Goal: Task Accomplishment & Management: Use online tool/utility

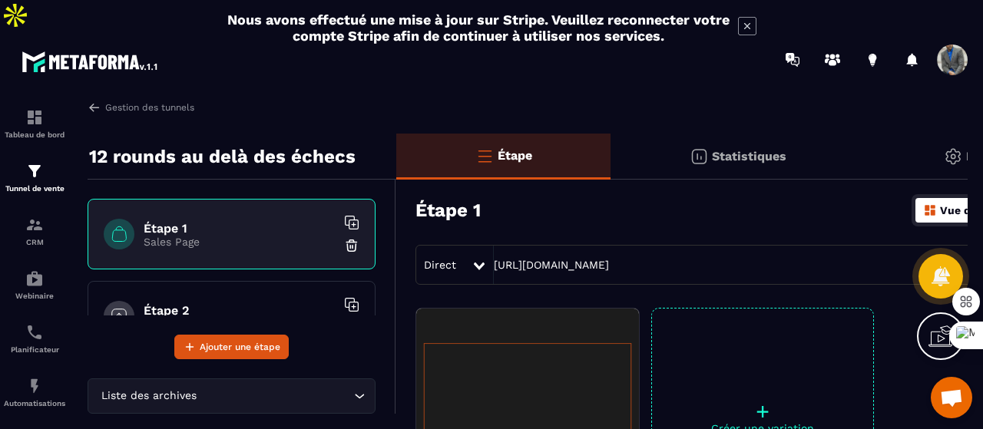
scroll to position [184, 0]
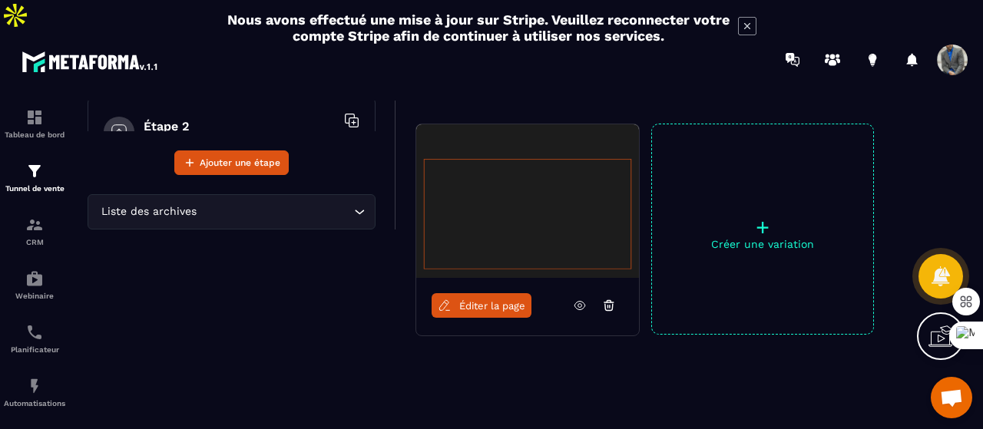
click at [933, 333] on icon at bounding box center [941, 336] width 25 height 25
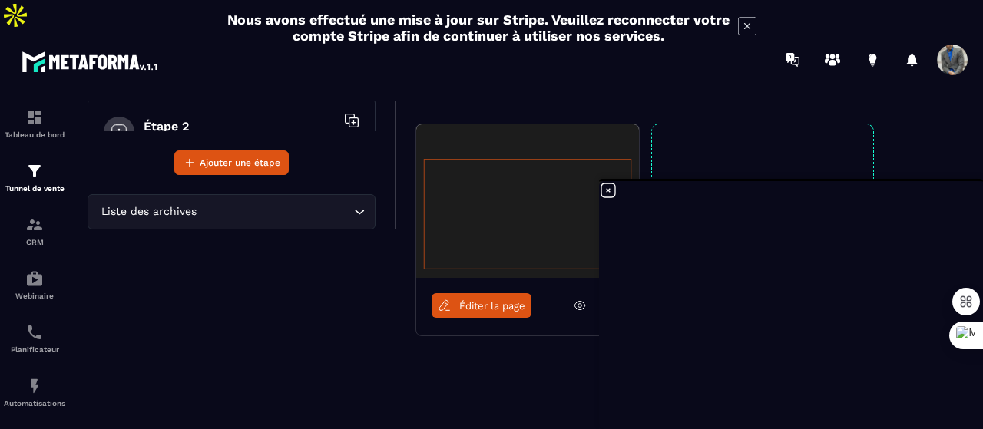
click at [614, 189] on icon at bounding box center [608, 190] width 18 height 18
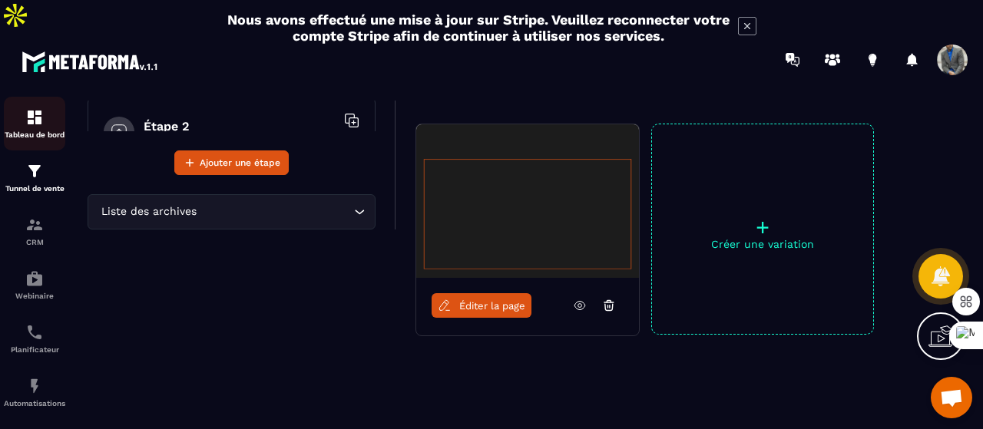
click at [36, 108] on img at bounding box center [34, 117] width 18 height 18
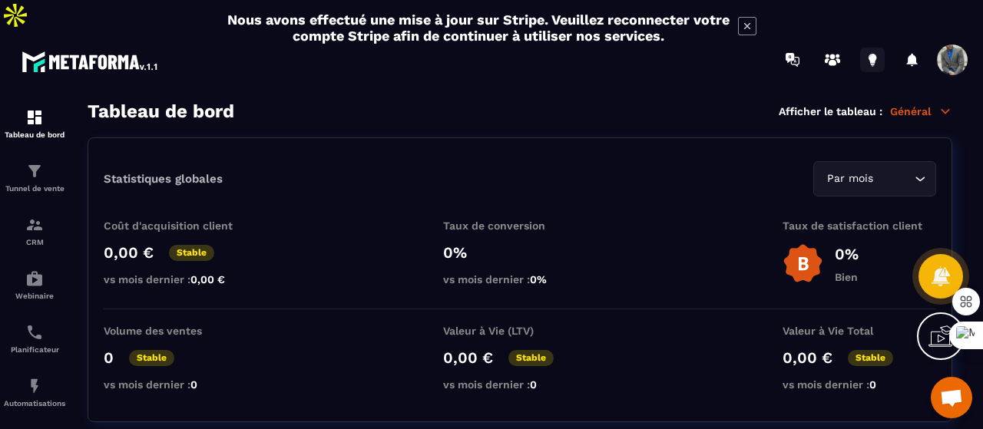
click at [877, 48] on icon at bounding box center [872, 60] width 25 height 25
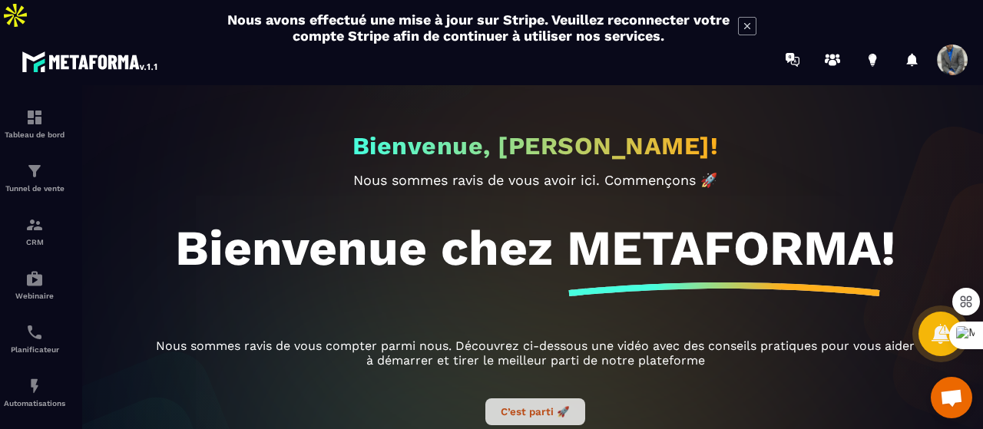
click at [559, 399] on button "C’est parti 🚀" at bounding box center [535, 412] width 100 height 27
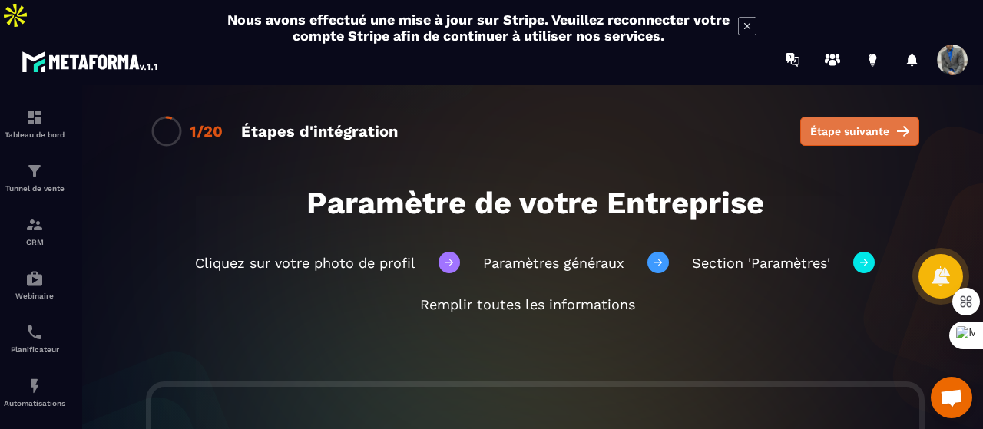
click at [850, 124] on span "Étape suivante" at bounding box center [849, 131] width 79 height 15
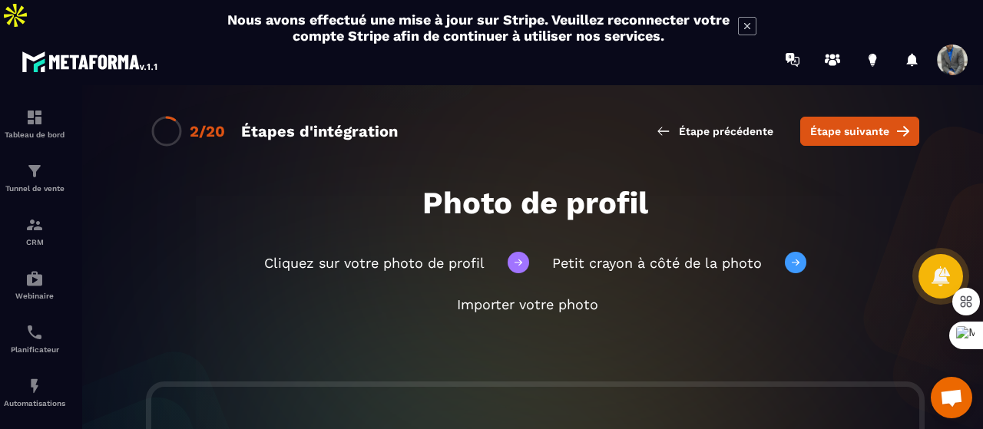
click at [850, 124] on span "Étape suivante" at bounding box center [849, 131] width 79 height 15
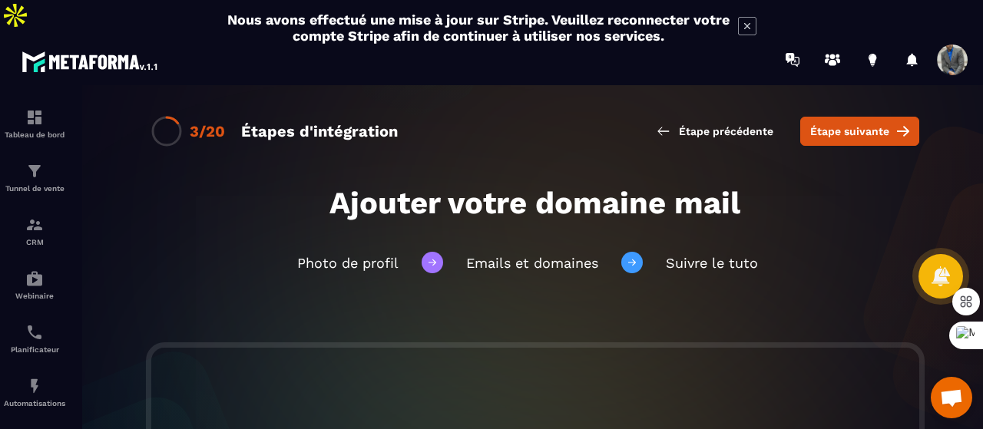
click at [850, 124] on span "Étape suivante" at bounding box center [849, 131] width 79 height 15
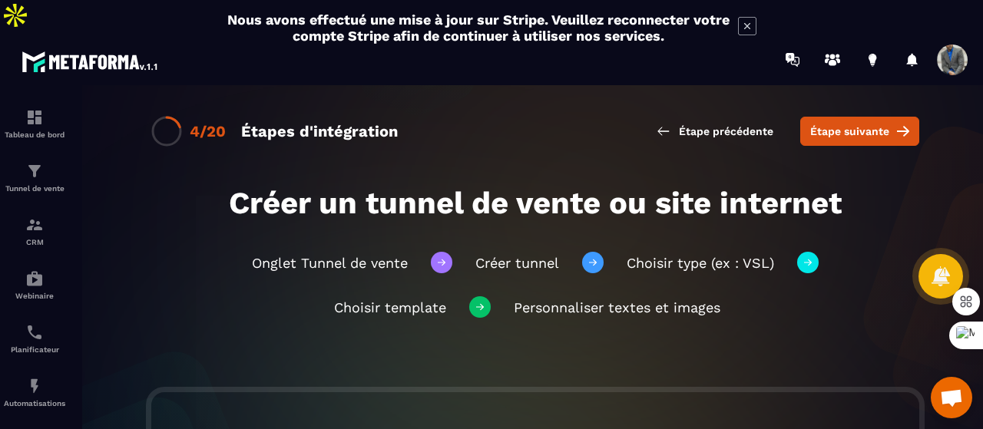
click at [850, 124] on span "Étape suivante" at bounding box center [849, 131] width 79 height 15
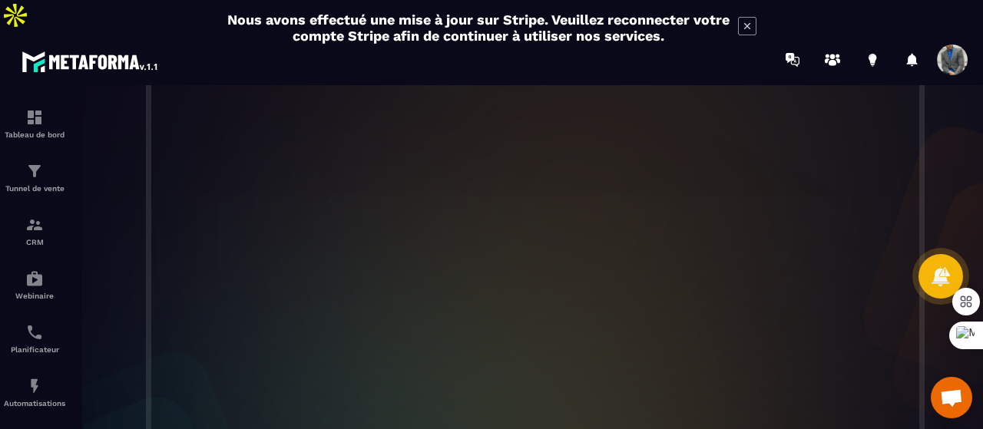
scroll to position [427, 0]
click at [34, 184] on p "Tunnel de vente" at bounding box center [34, 188] width 61 height 8
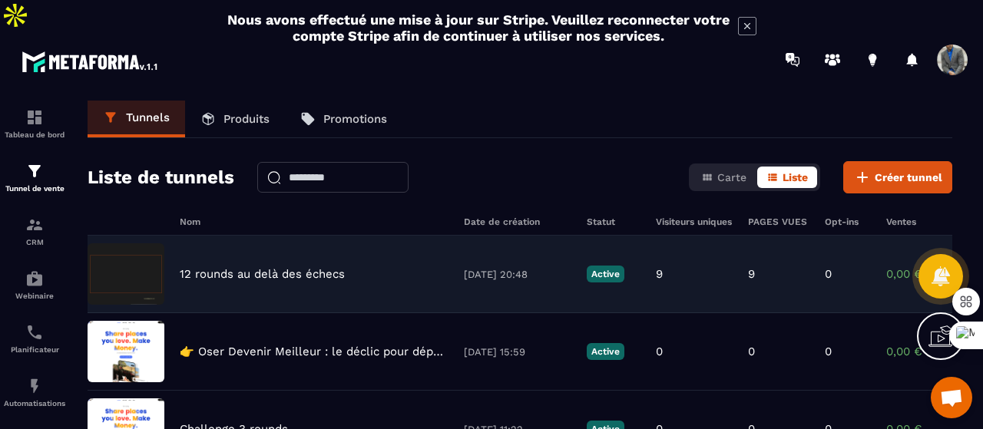
click at [172, 313] on div "12 rounds au delà des échecs [DATE] 20:48 Active 9 9 0 0,00 € 0" at bounding box center [520, 352] width 865 height 78
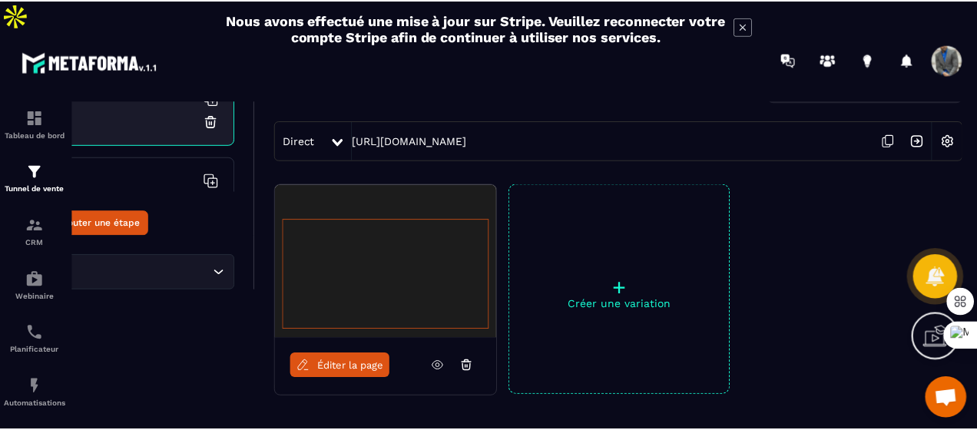
scroll to position [0, 140]
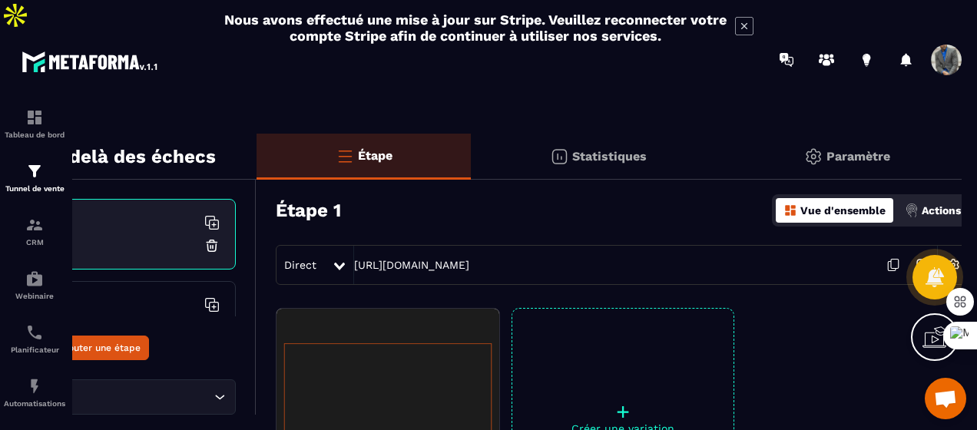
click at [929, 204] on p "Actions" at bounding box center [941, 210] width 39 height 12
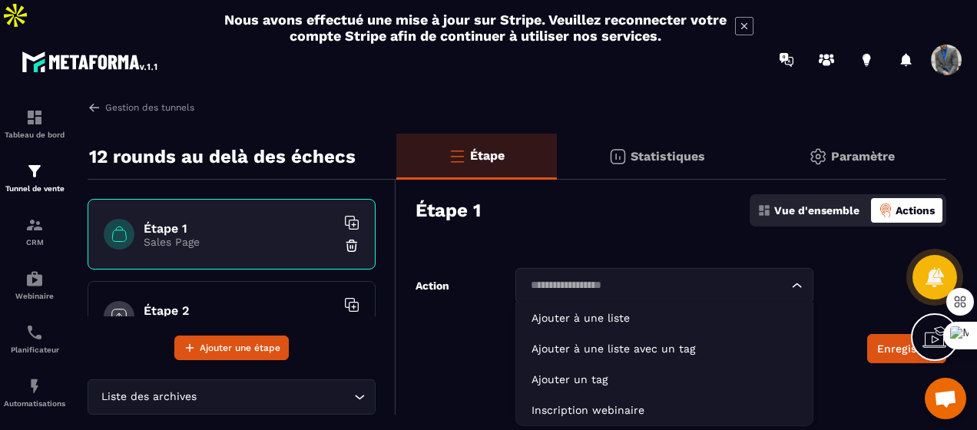
drag, startPoint x: 647, startPoint y: 253, endPoint x: 543, endPoint y: 344, distance: 138.2
click at [543, 372] on p "Ajouter un tag" at bounding box center [665, 379] width 267 height 15
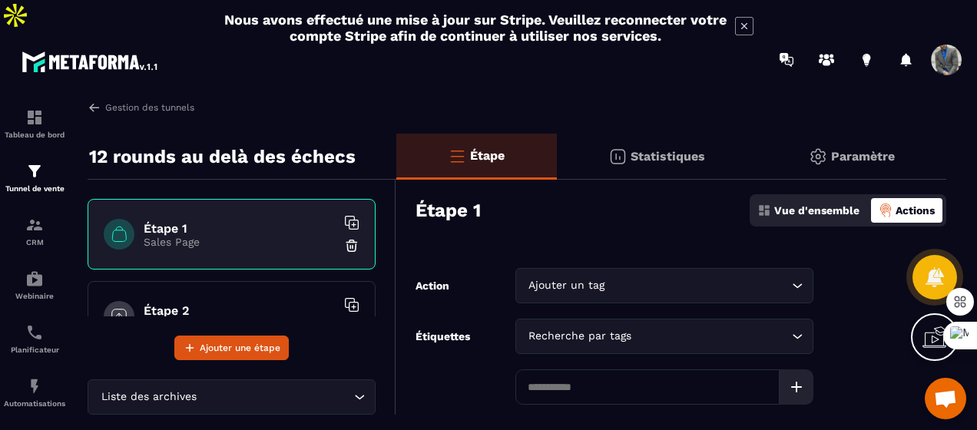
click at [574, 369] on input at bounding box center [647, 386] width 265 height 35
type input "**********"
click at [790, 378] on icon at bounding box center [796, 387] width 18 height 18
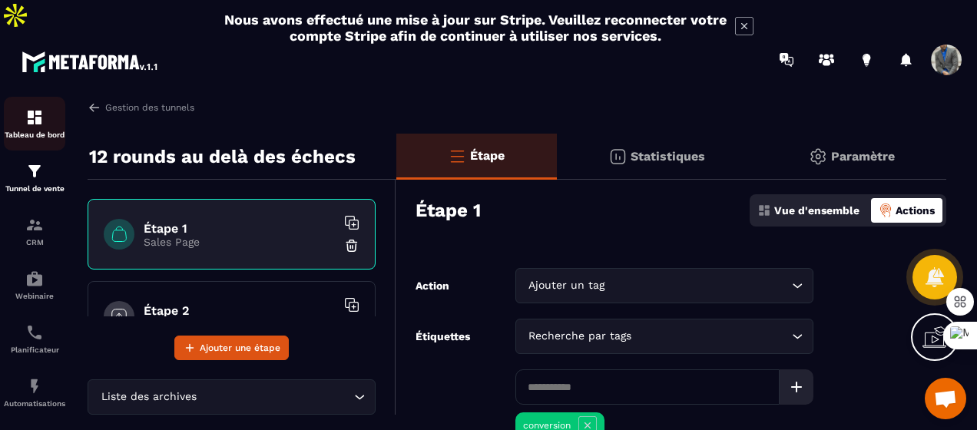
drag, startPoint x: 38, startPoint y: 79, endPoint x: 22, endPoint y: 94, distance: 22.8
click at [22, 108] on div "Tableau de bord" at bounding box center [34, 123] width 61 height 31
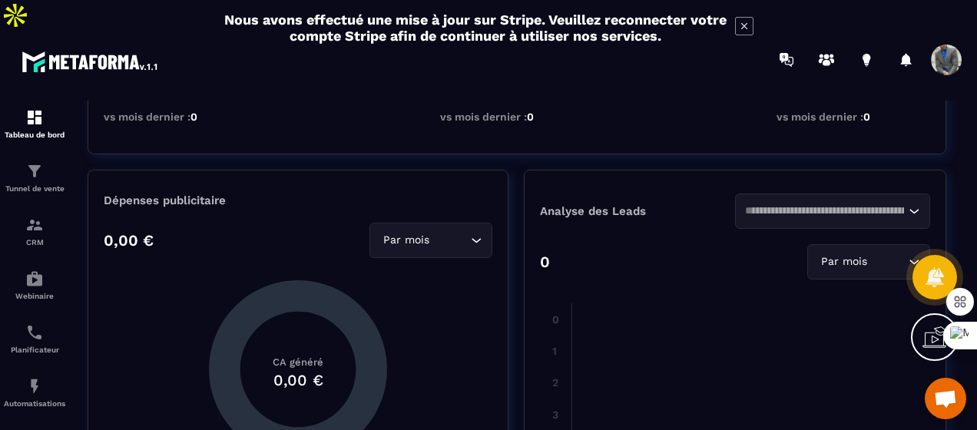
scroll to position [271, 0]
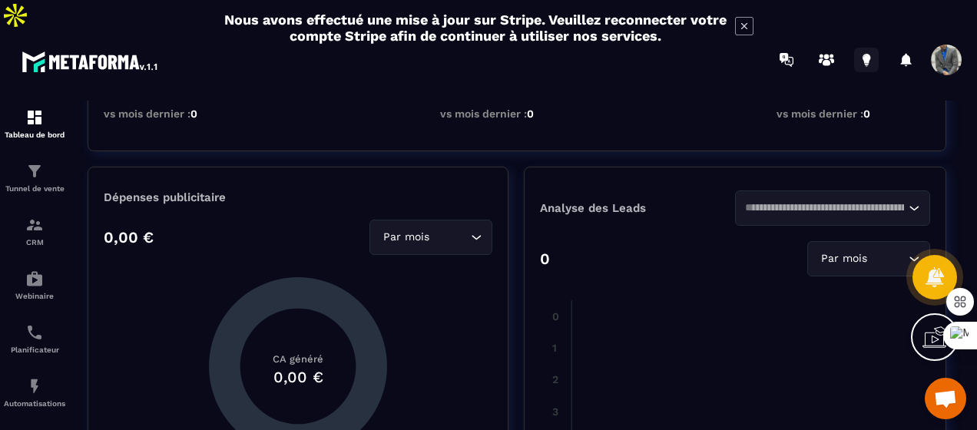
click at [863, 48] on icon at bounding box center [866, 60] width 25 height 25
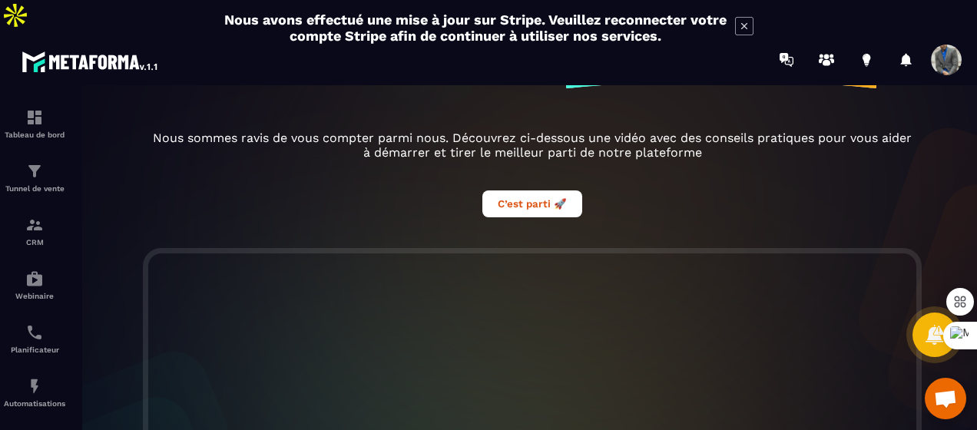
scroll to position [246, 0]
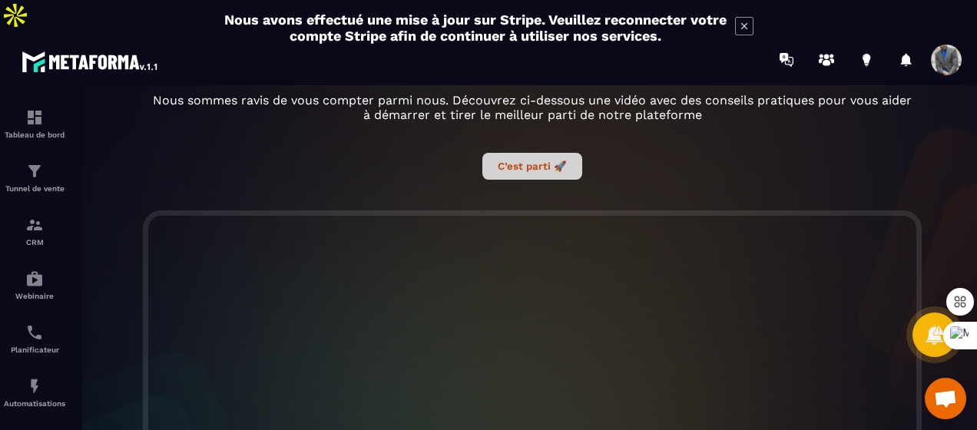
click at [532, 153] on button "C’est parti 🚀" at bounding box center [532, 166] width 100 height 27
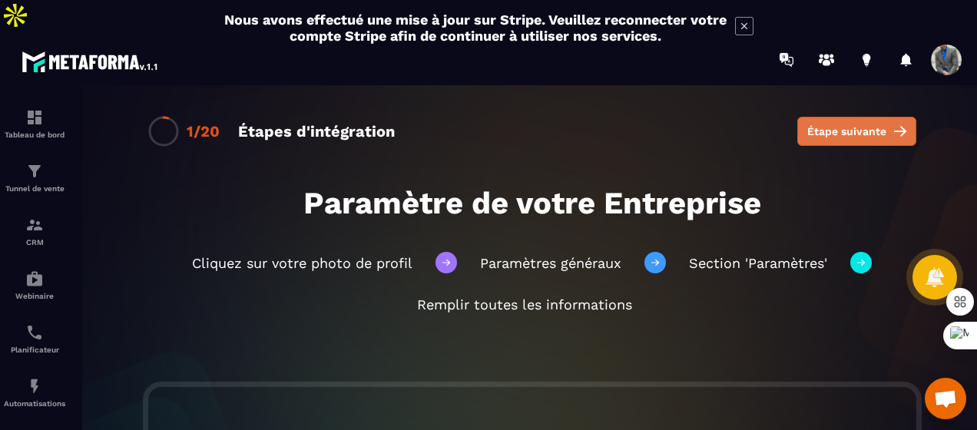
click at [816, 124] on span "Étape suivante" at bounding box center [846, 131] width 79 height 15
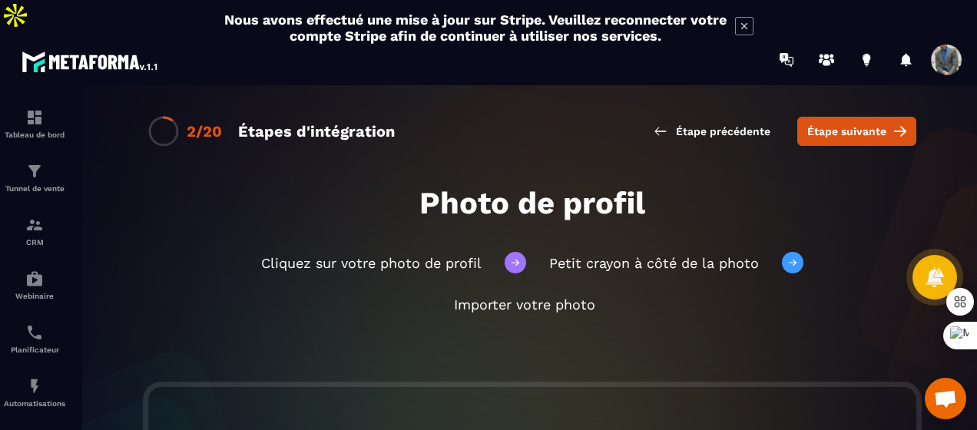
click at [816, 124] on span "Étape suivante" at bounding box center [846, 131] width 79 height 15
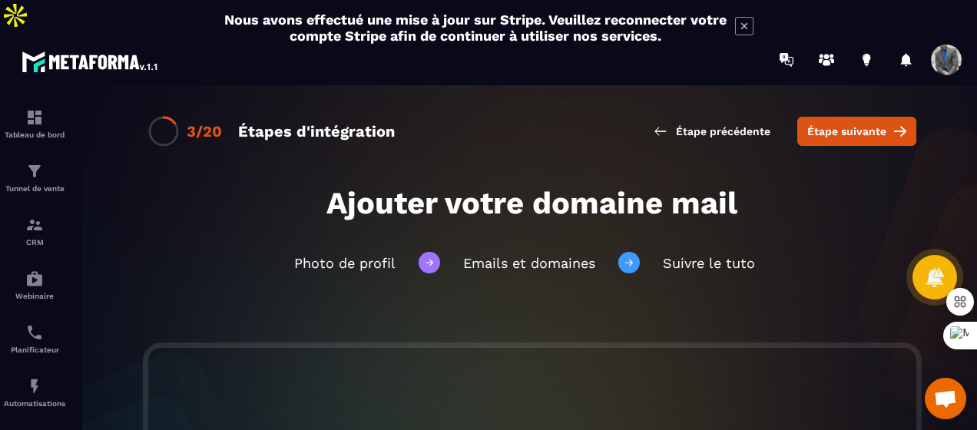
click at [816, 124] on span "Étape suivante" at bounding box center [846, 131] width 79 height 15
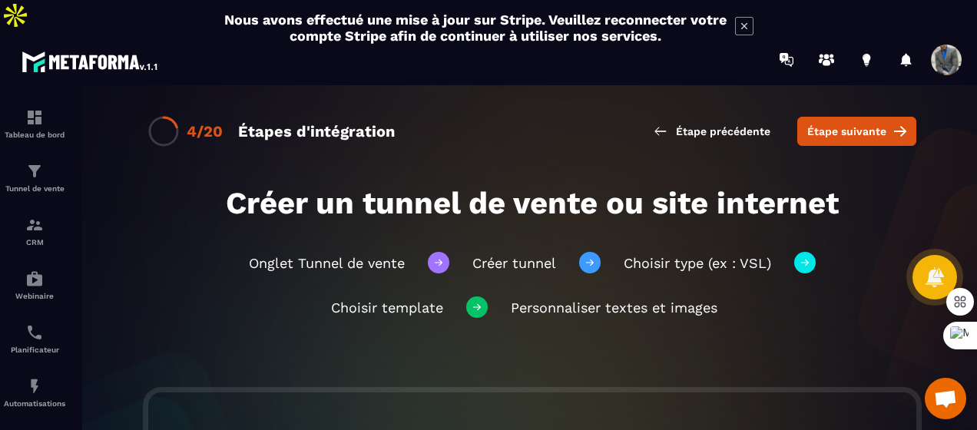
click at [816, 124] on span "Étape suivante" at bounding box center [846, 131] width 79 height 15
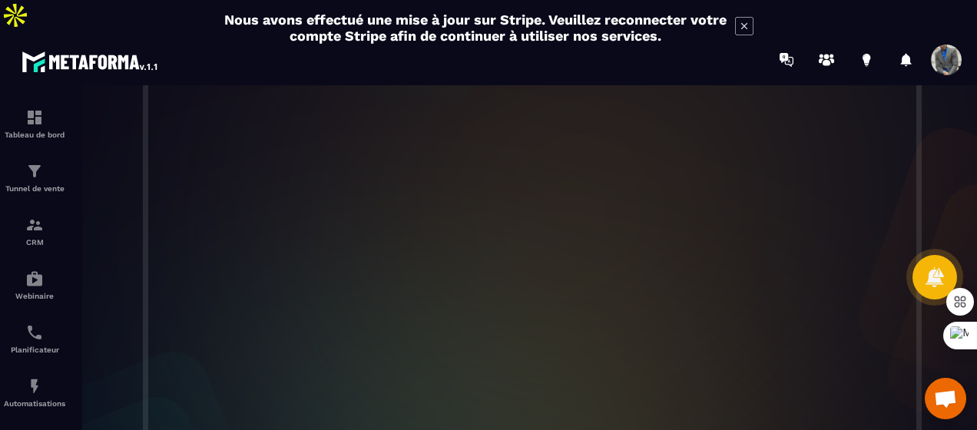
scroll to position [467, 0]
click at [12, 162] on div "Tunnel de vente" at bounding box center [34, 177] width 61 height 31
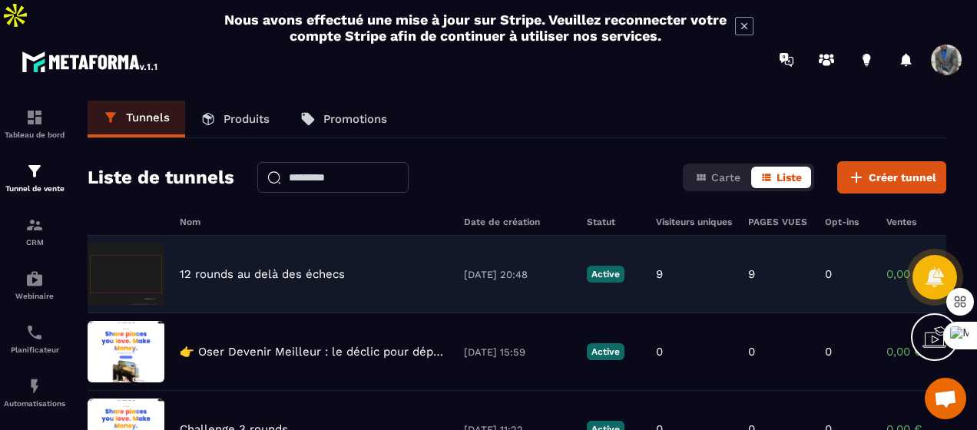
click at [276, 267] on p "12 rounds au delà des échecs" at bounding box center [262, 274] width 165 height 14
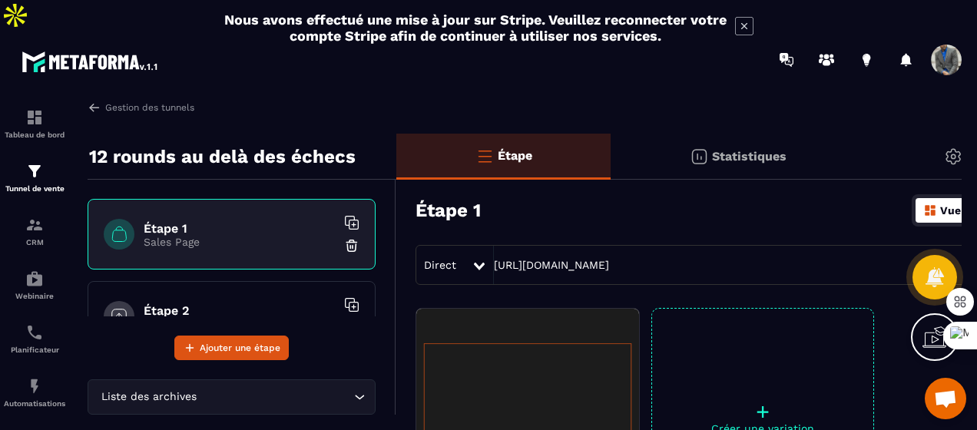
scroll to position [0, 146]
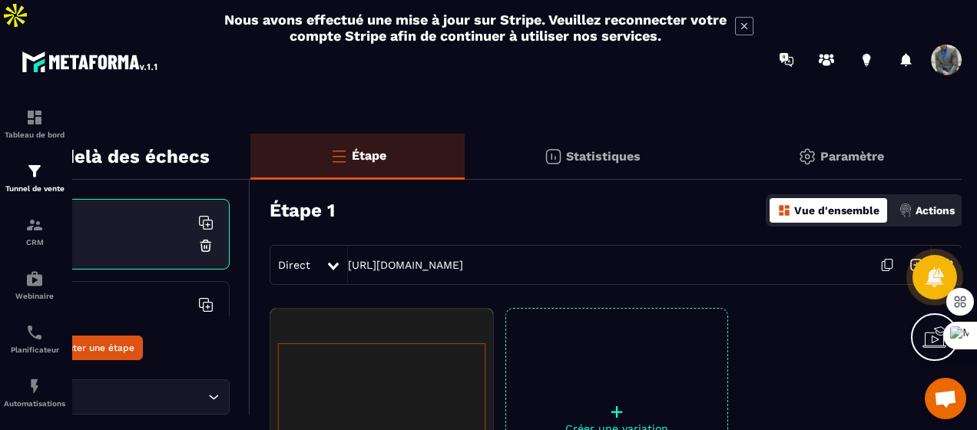
click at [909, 204] on img at bounding box center [906, 211] width 14 height 14
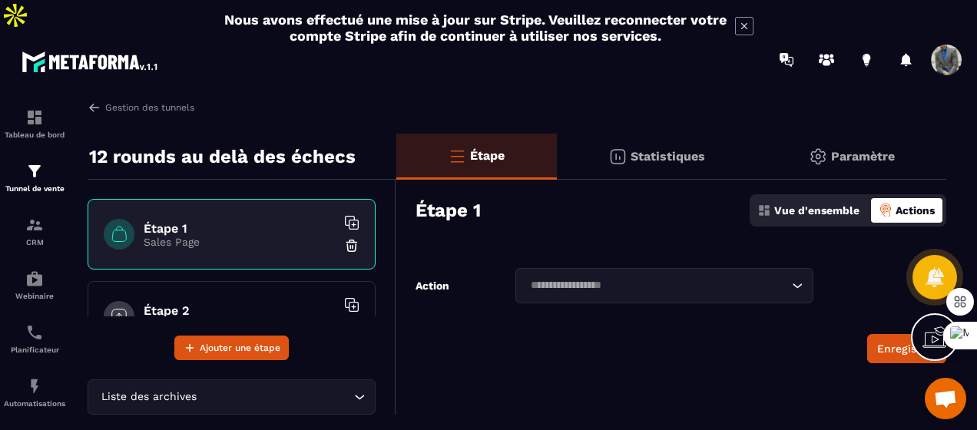
click at [694, 277] on input "Search for option" at bounding box center [656, 285] width 263 height 17
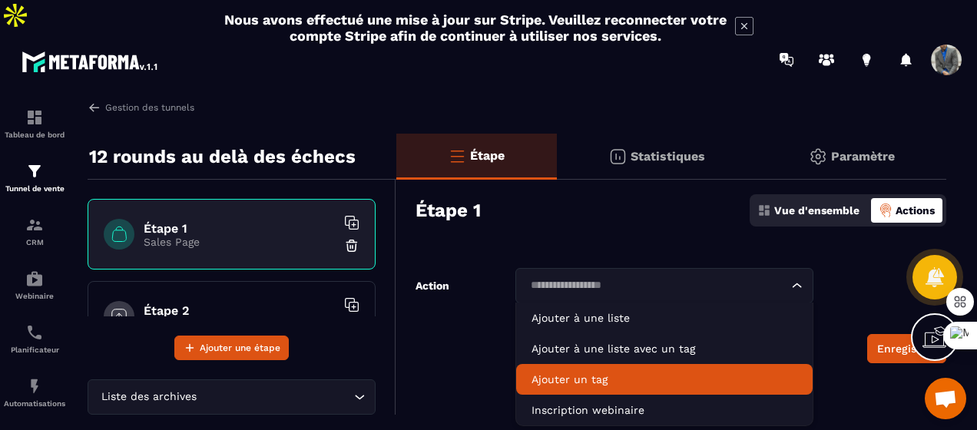
click at [579, 372] on p "Ajouter un tag" at bounding box center [665, 379] width 267 height 15
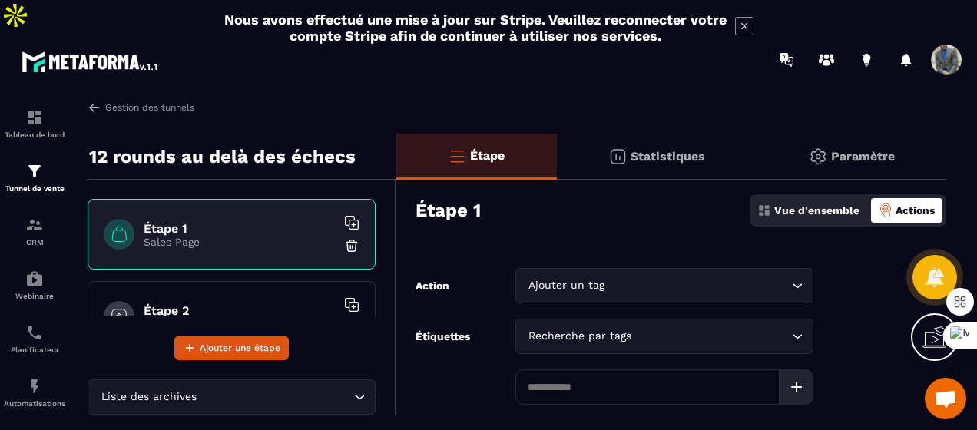
click at [598, 369] on input at bounding box center [647, 386] width 265 height 35
click at [699, 369] on input "**********" at bounding box center [647, 386] width 265 height 35
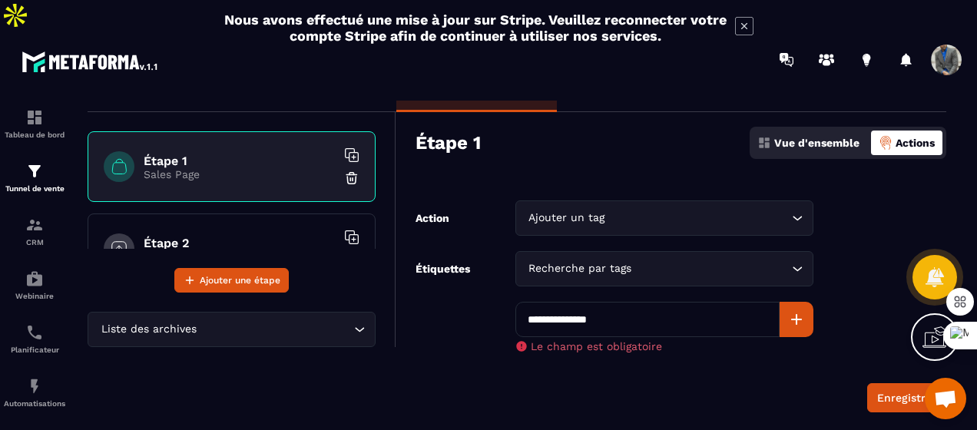
click at [521, 340] on icon at bounding box center [521, 346] width 12 height 12
click at [578, 260] on div "Recherche par tags" at bounding box center [657, 268] width 267 height 17
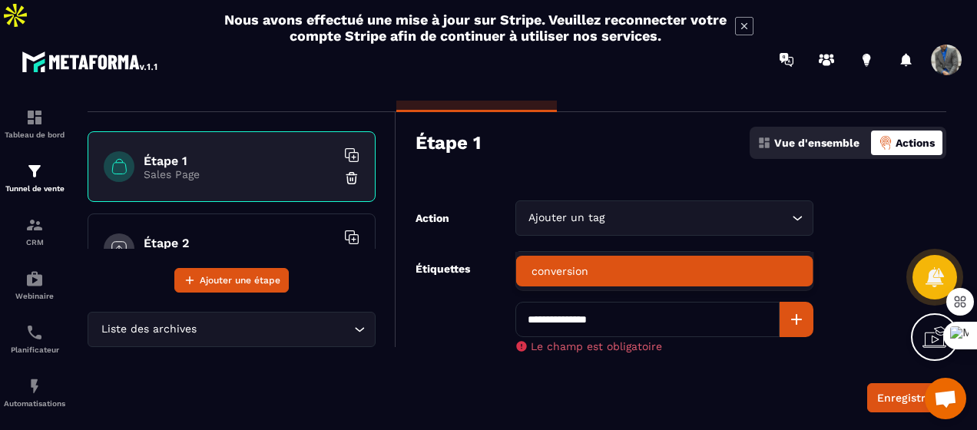
click at [588, 210] on div "Ajouter un tag" at bounding box center [657, 218] width 267 height 17
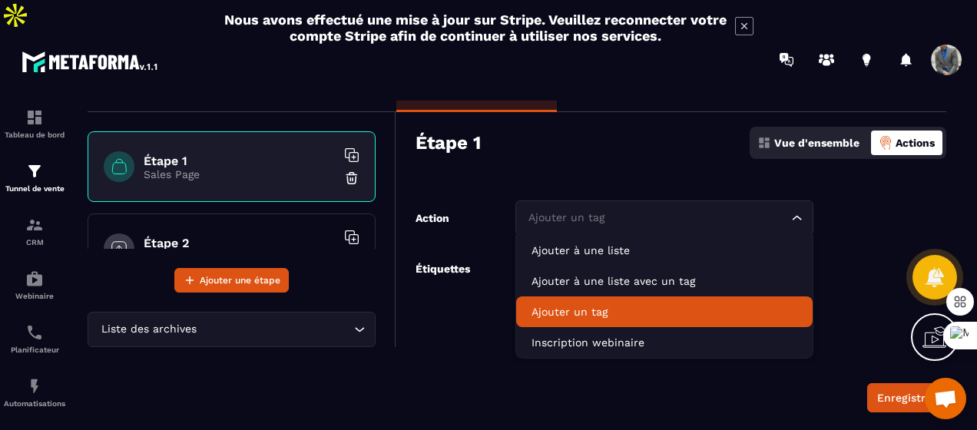
click at [570, 304] on p "Ajouter un tag" at bounding box center [665, 311] width 267 height 15
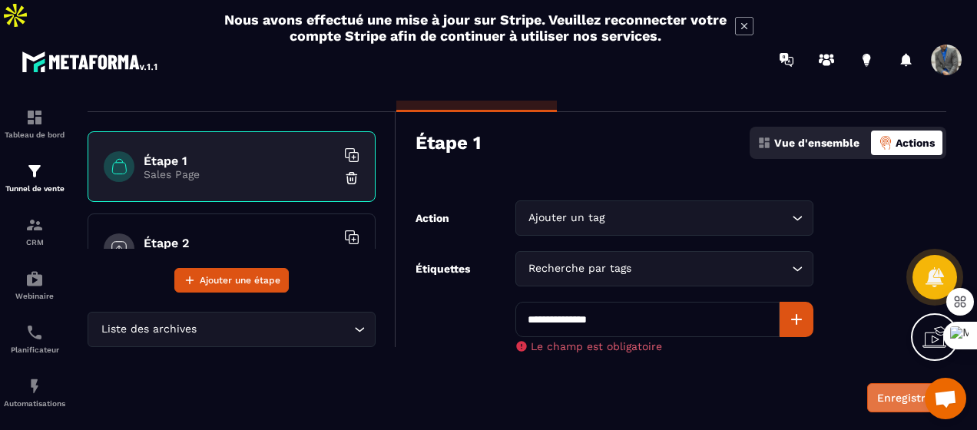
click at [886, 383] on button "Enregistrer" at bounding box center [906, 397] width 79 height 29
click at [883, 383] on button "Enregistrer" at bounding box center [906, 397] width 79 height 29
click at [649, 302] on input "**********" at bounding box center [647, 319] width 265 height 35
click at [621, 260] on div "Recherche par tags" at bounding box center [657, 268] width 267 height 17
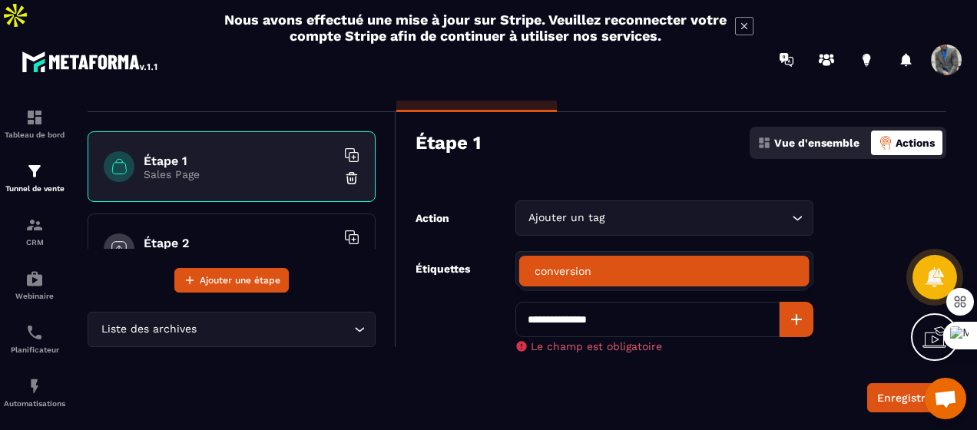
click at [475, 319] on form "**********" at bounding box center [671, 306] width 550 height 212
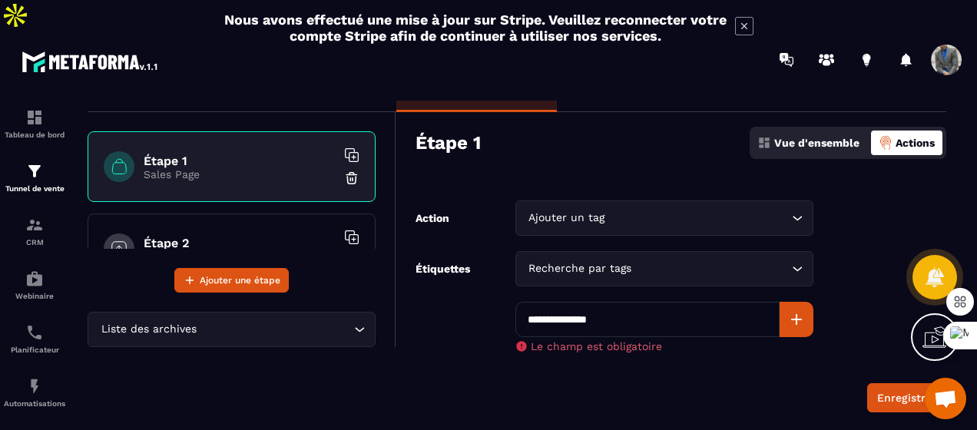
click at [634, 302] on input "**********" at bounding box center [647, 319] width 265 height 35
type input "*"
type input "**********"
click at [873, 383] on button "Enregistrer" at bounding box center [906, 397] width 79 height 29
click at [929, 334] on icon at bounding box center [935, 337] width 25 height 25
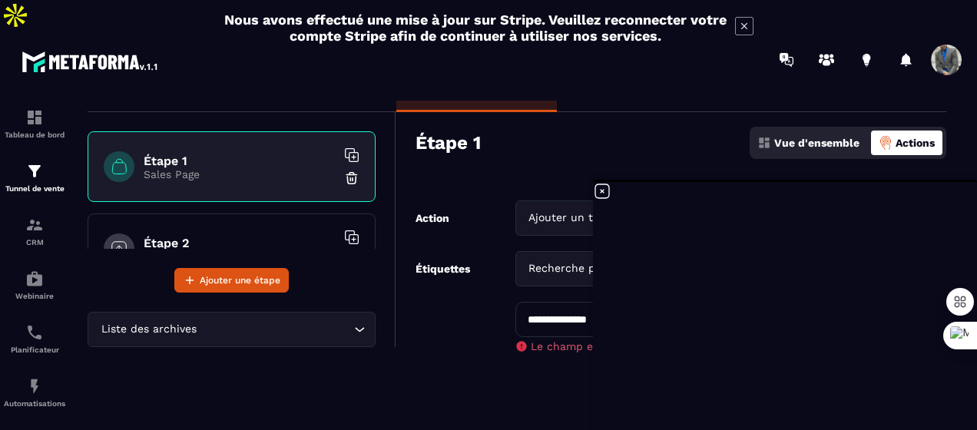
click at [605, 188] on icon at bounding box center [602, 191] width 18 height 18
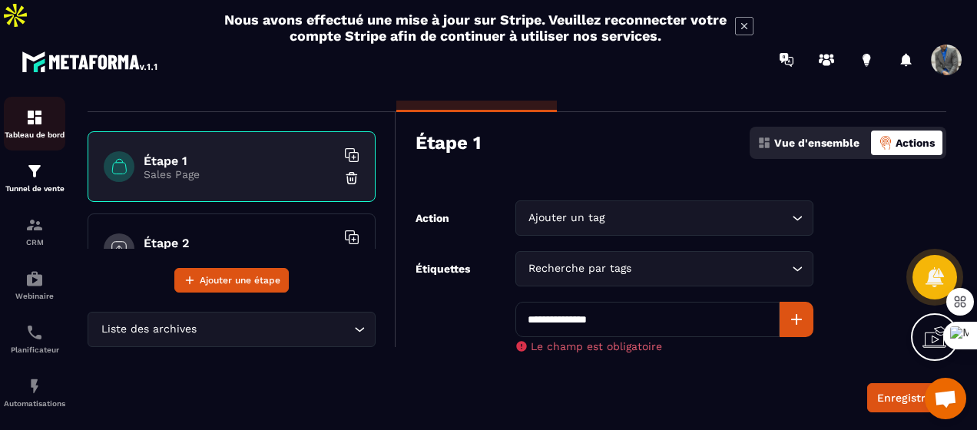
click at [40, 108] on img at bounding box center [34, 117] width 18 height 18
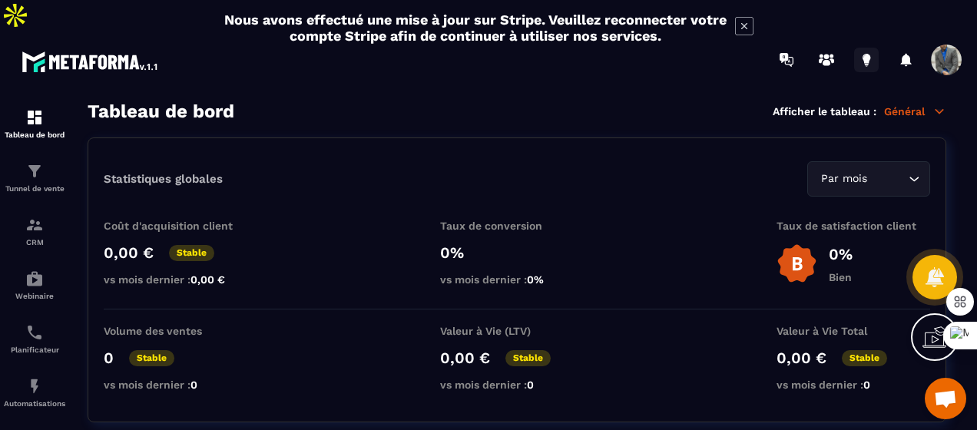
click at [870, 48] on icon at bounding box center [866, 60] width 25 height 25
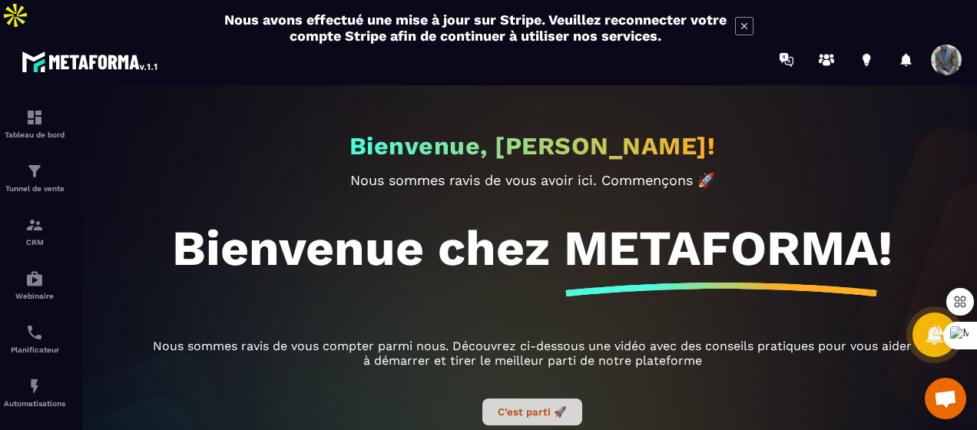
click at [497, 399] on button "C’est parti 🚀" at bounding box center [532, 412] width 100 height 27
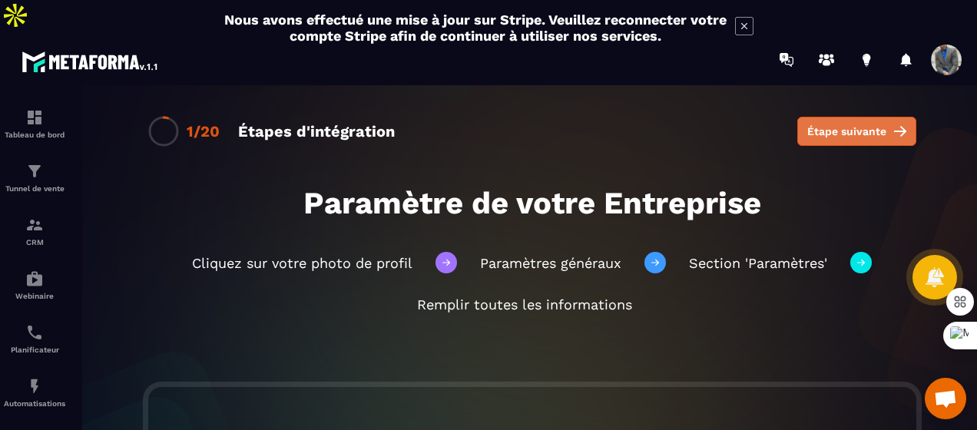
click at [827, 124] on span "Étape suivante" at bounding box center [846, 131] width 79 height 15
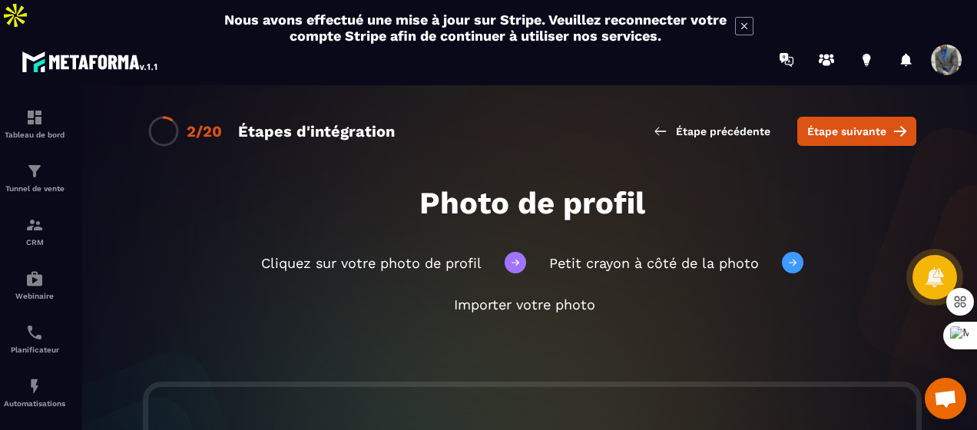
click at [827, 124] on span "Étape suivante" at bounding box center [846, 131] width 79 height 15
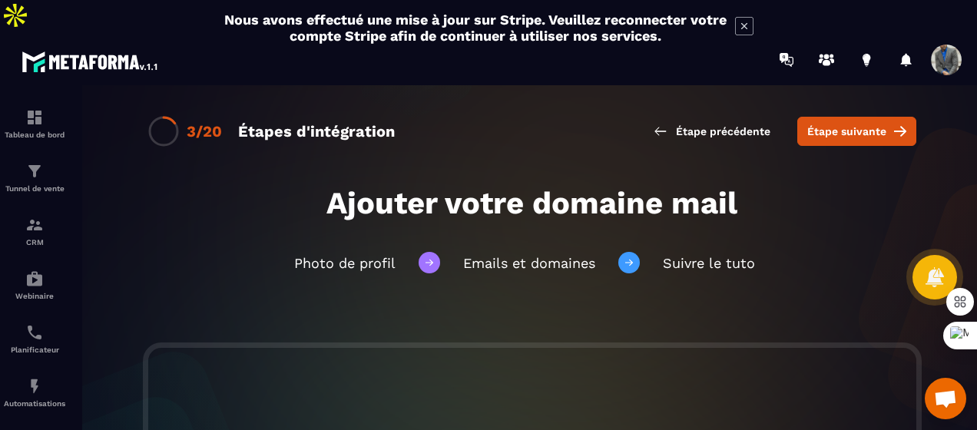
click at [827, 124] on span "Étape suivante" at bounding box center [846, 131] width 79 height 15
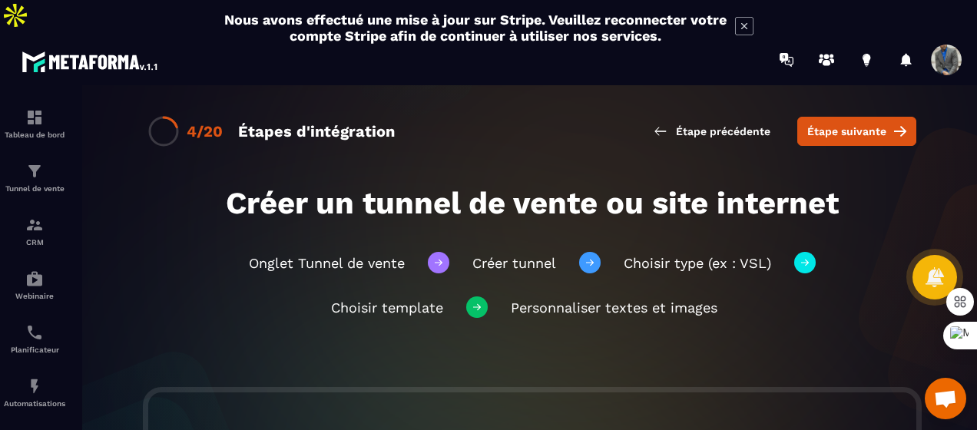
click at [827, 124] on span "Étape suivante" at bounding box center [846, 131] width 79 height 15
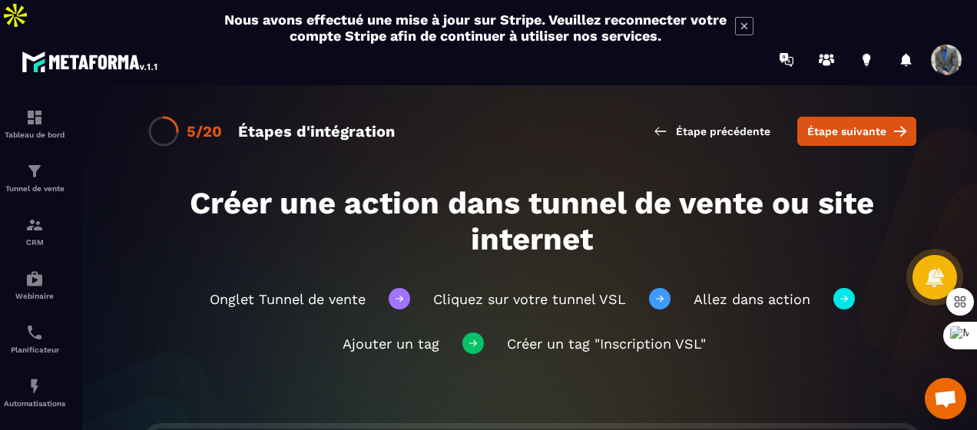
click at [827, 124] on span "Étape suivante" at bounding box center [846, 131] width 79 height 15
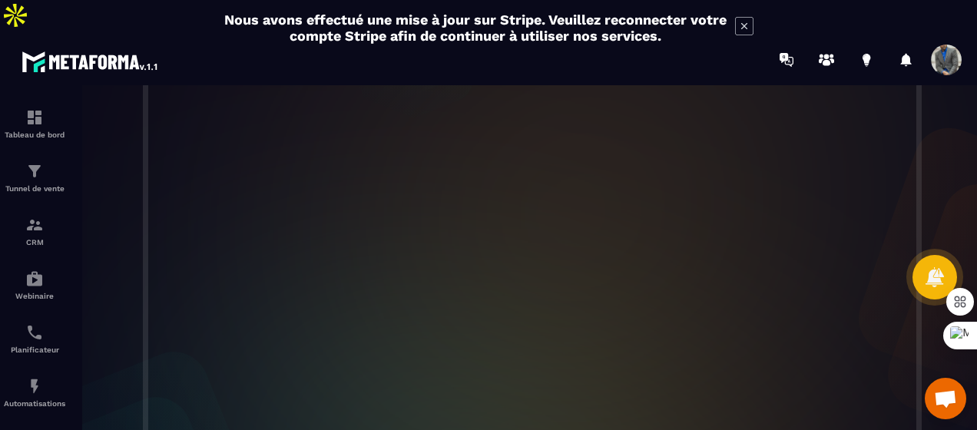
scroll to position [441, 0]
click at [31, 377] on img at bounding box center [34, 386] width 18 height 18
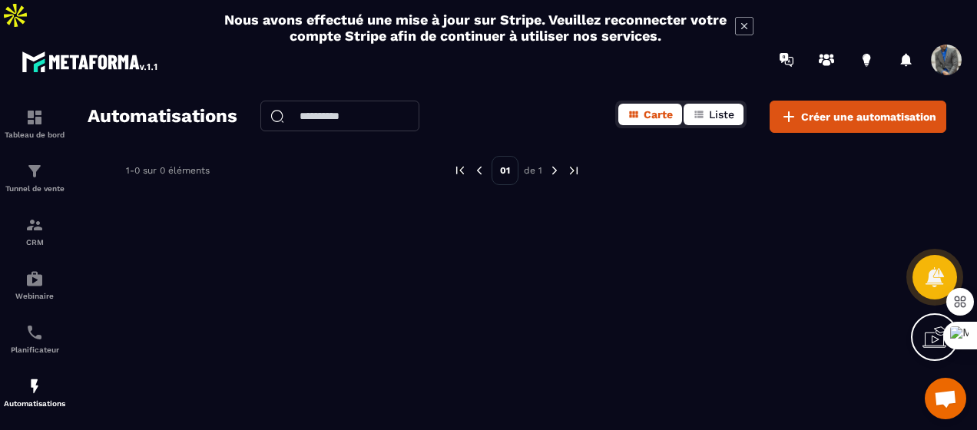
click at [727, 108] on span "Liste" at bounding box center [721, 114] width 25 height 12
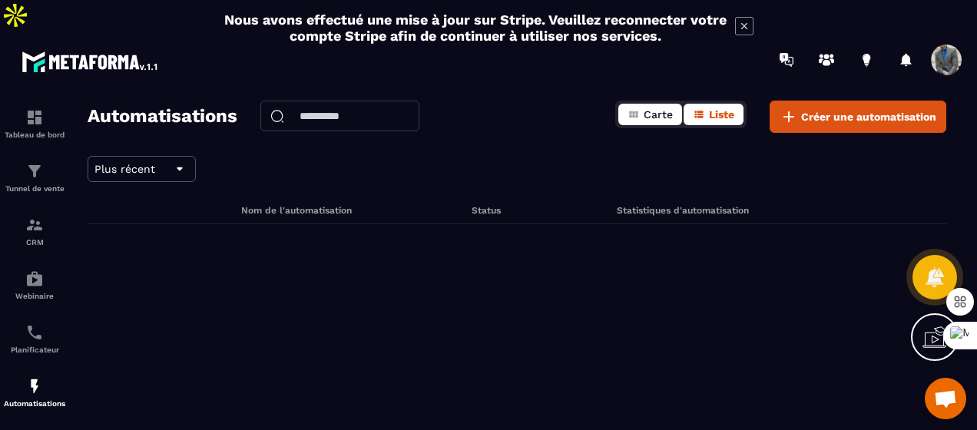
click at [655, 108] on span "Carte" at bounding box center [658, 114] width 29 height 12
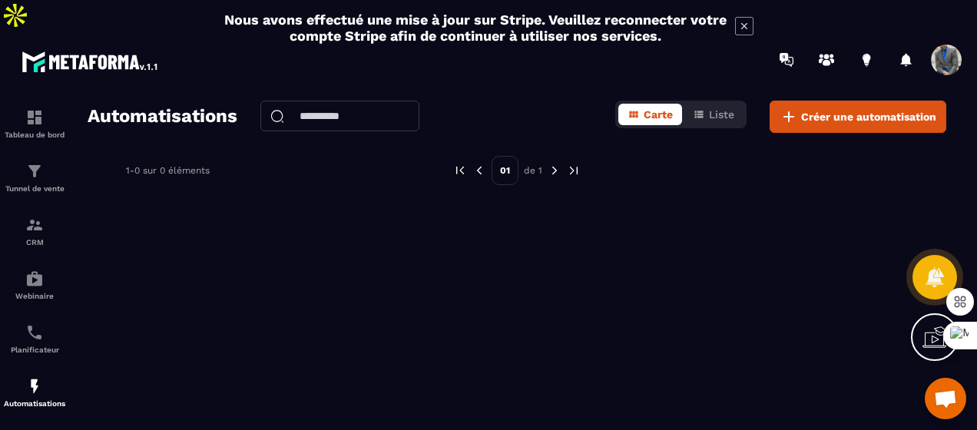
click at [389, 101] on input "text" at bounding box center [339, 116] width 159 height 31
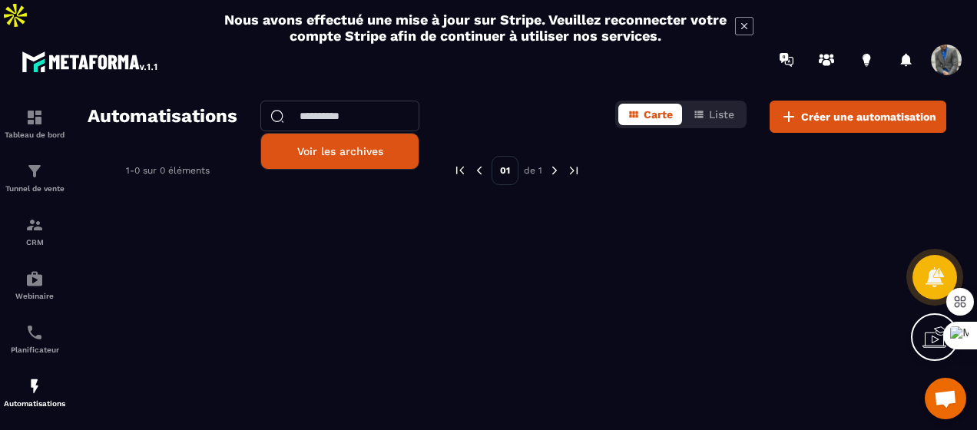
click at [378, 145] on p "Voir les archives" at bounding box center [340, 151] width 134 height 12
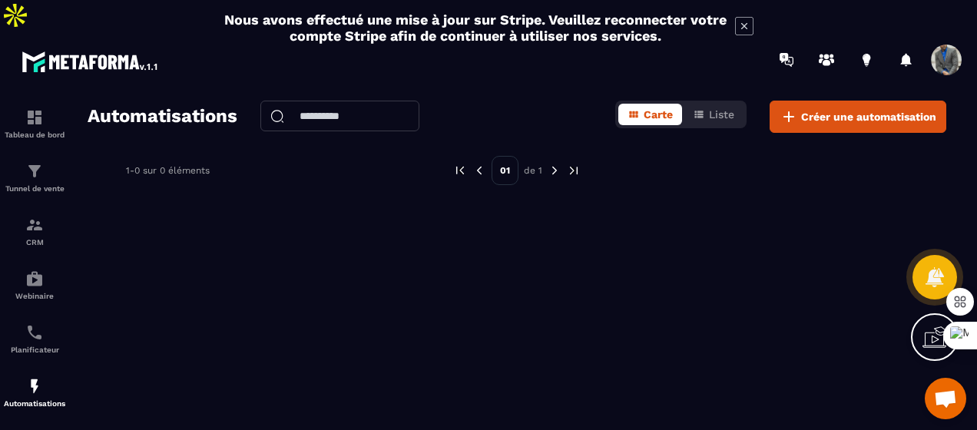
click at [387, 101] on input "text" at bounding box center [339, 116] width 159 height 31
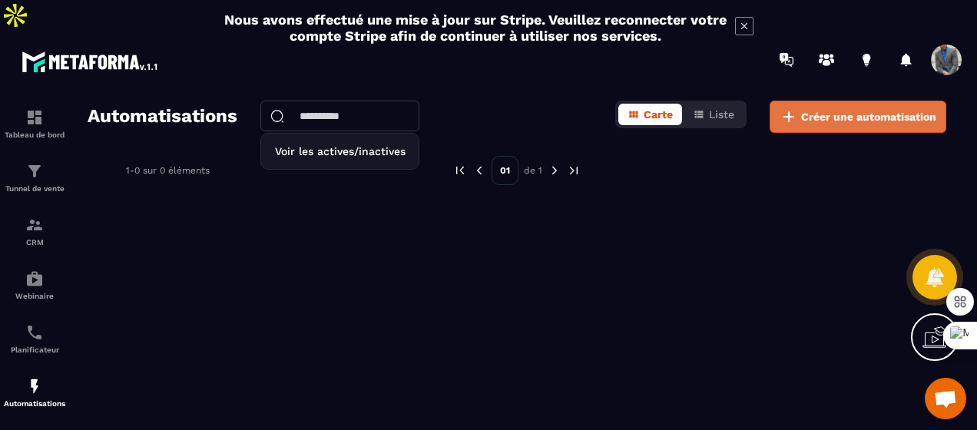
click at [811, 109] on span "Créer une automatisation" at bounding box center [868, 116] width 135 height 15
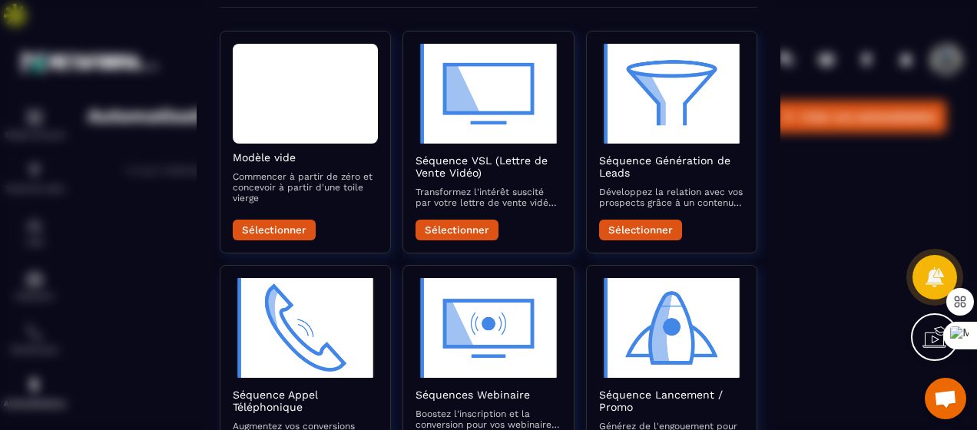
scroll to position [60, 0]
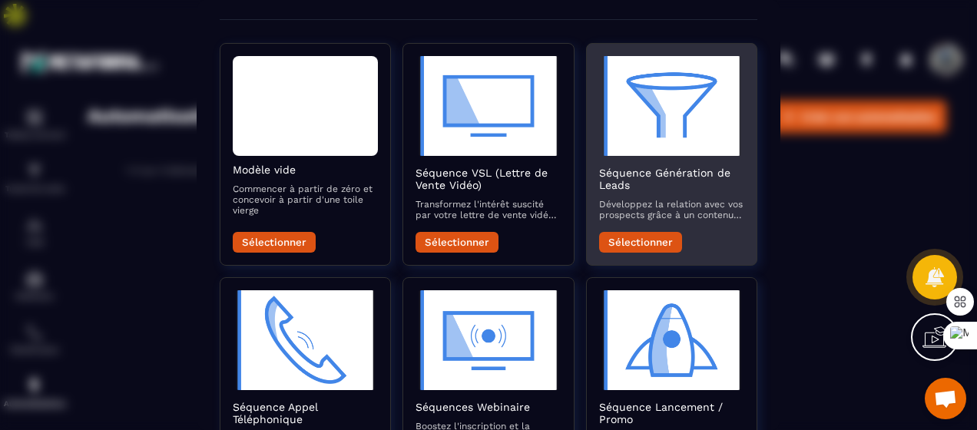
click at [656, 230] on div "Séquence Génération de Leads Développez la relation avec vos prospects grâce à …" at bounding box center [671, 210] width 145 height 86
click at [645, 244] on button "Sélectionner" at bounding box center [640, 242] width 83 height 21
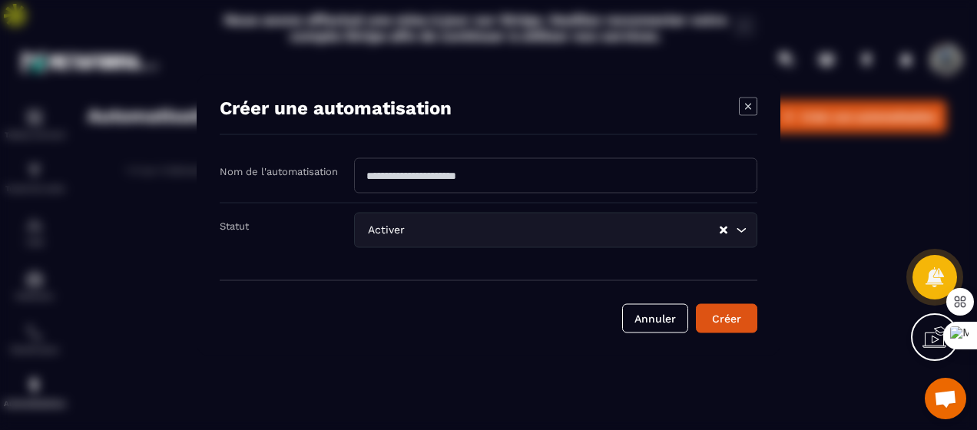
click at [635, 177] on input "Modal window" at bounding box center [555, 175] width 403 height 35
type input "**********"
click at [670, 224] on input "Search for option" at bounding box center [563, 230] width 310 height 17
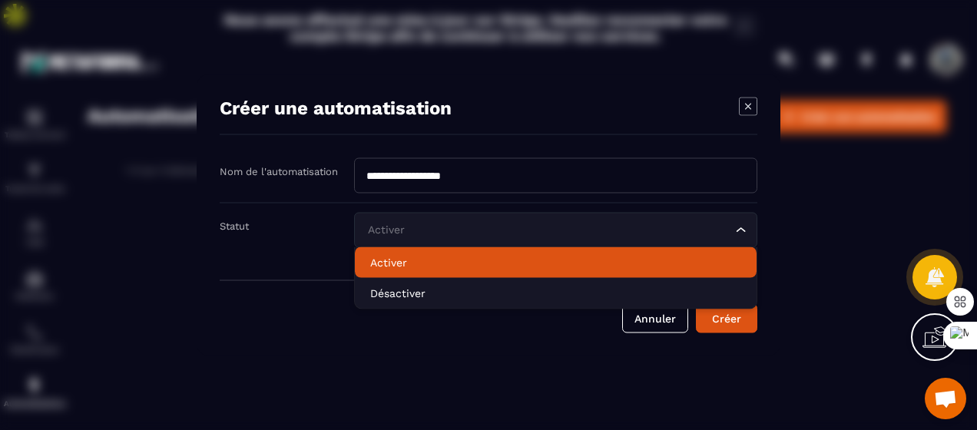
click at [621, 271] on li "Activer" at bounding box center [556, 262] width 402 height 31
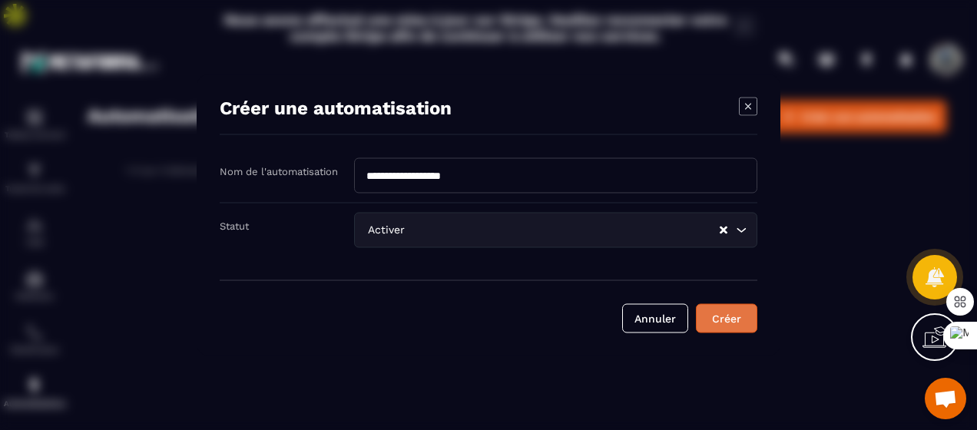
click at [720, 321] on button "Créer" at bounding box center [726, 318] width 61 height 29
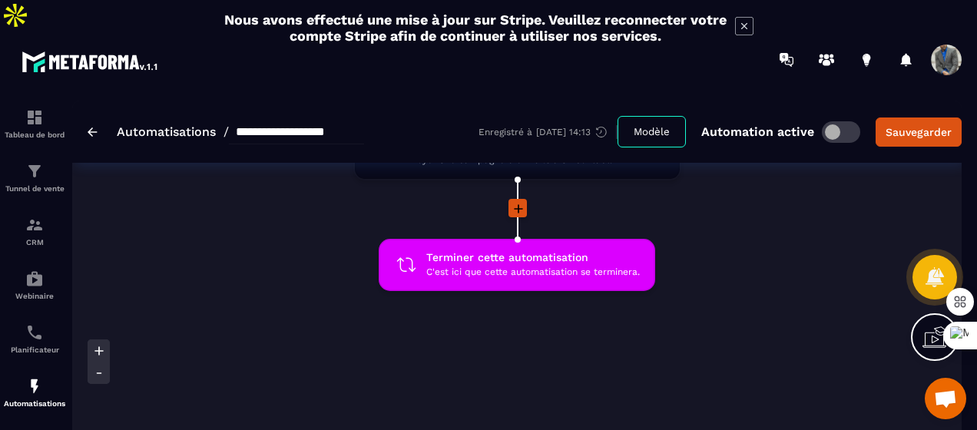
scroll to position [1254, 0]
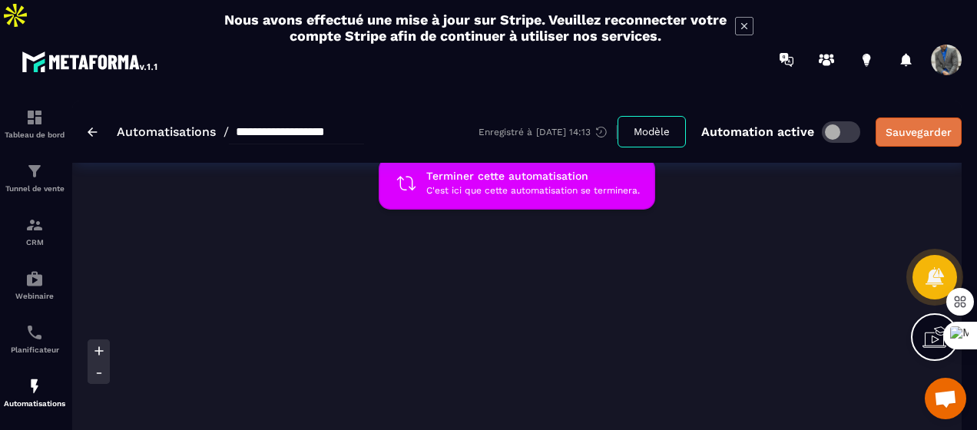
click at [912, 124] on div "Sauvegarder" at bounding box center [919, 131] width 66 height 15
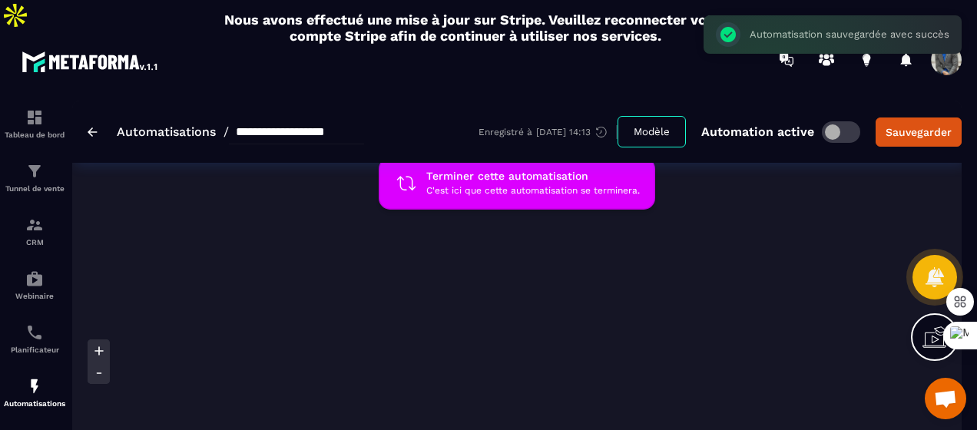
click at [660, 116] on button "Modèle" at bounding box center [652, 131] width 68 height 31
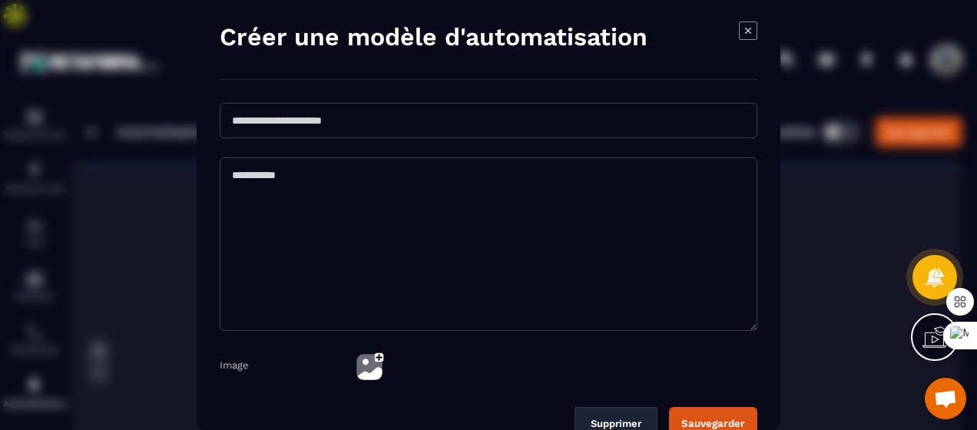
scroll to position [13, 0]
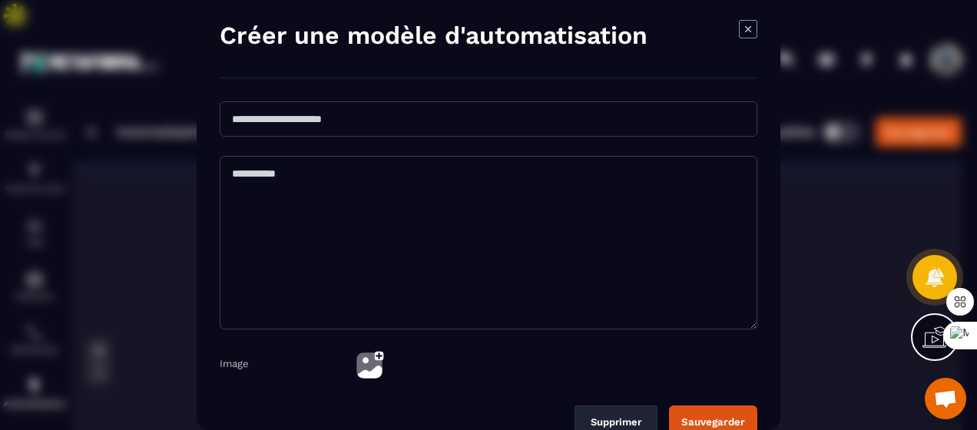
click at [754, 27] on div "Modal window" at bounding box center [748, 41] width 18 height 42
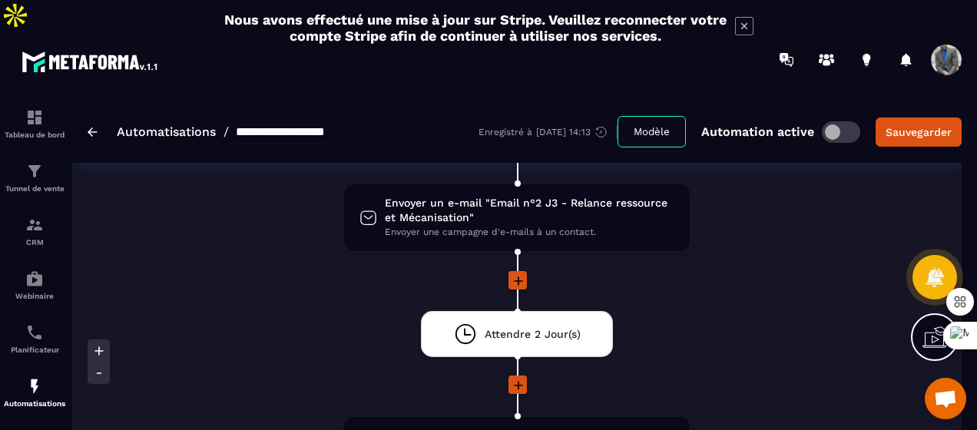
scroll to position [0, 0]
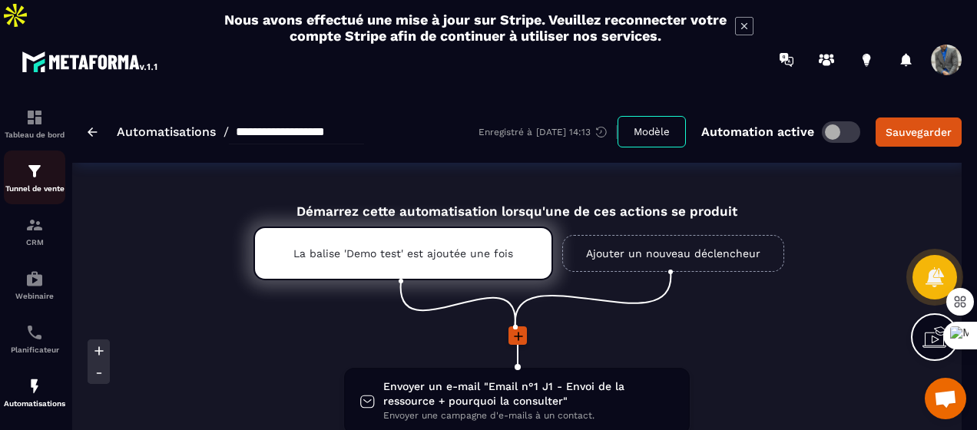
click at [32, 184] on p "Tunnel de vente" at bounding box center [34, 188] width 61 height 8
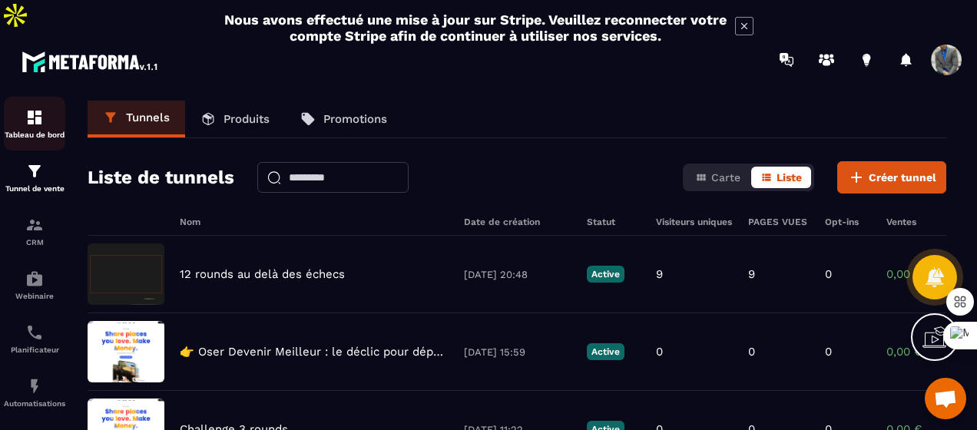
click at [41, 112] on link "Tableau de bord" at bounding box center [34, 124] width 61 height 54
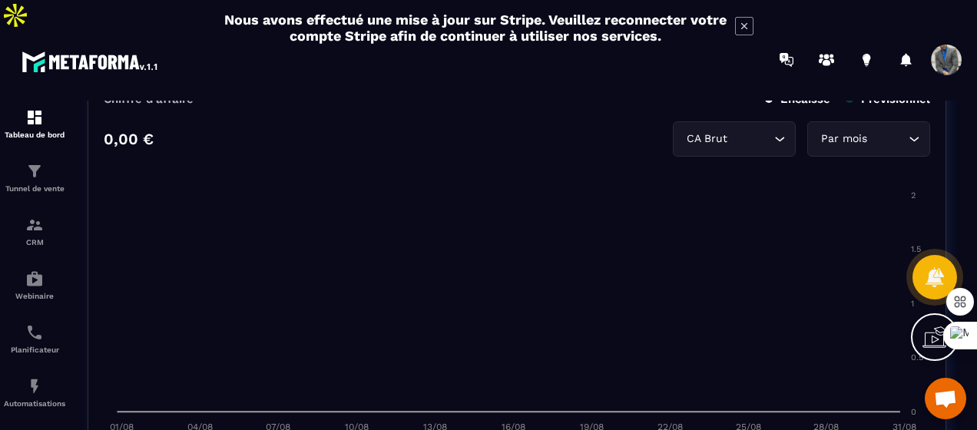
scroll to position [787, 0]
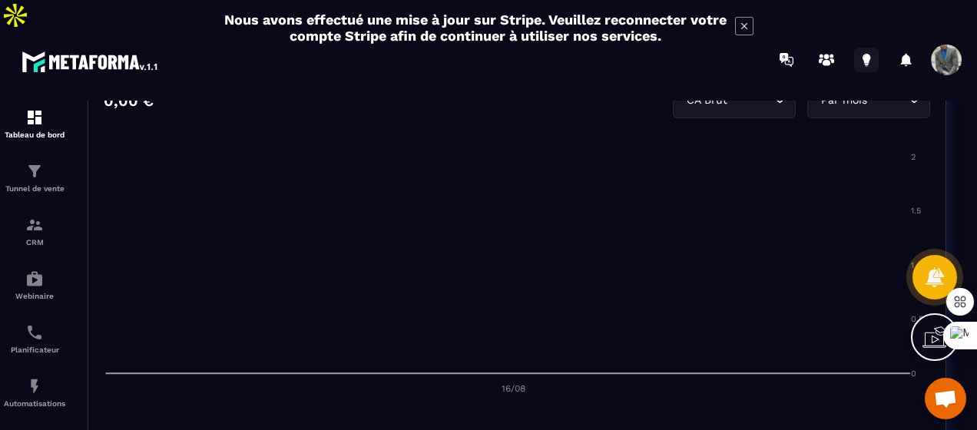
click at [866, 53] on icon at bounding box center [867, 58] width 8 height 10
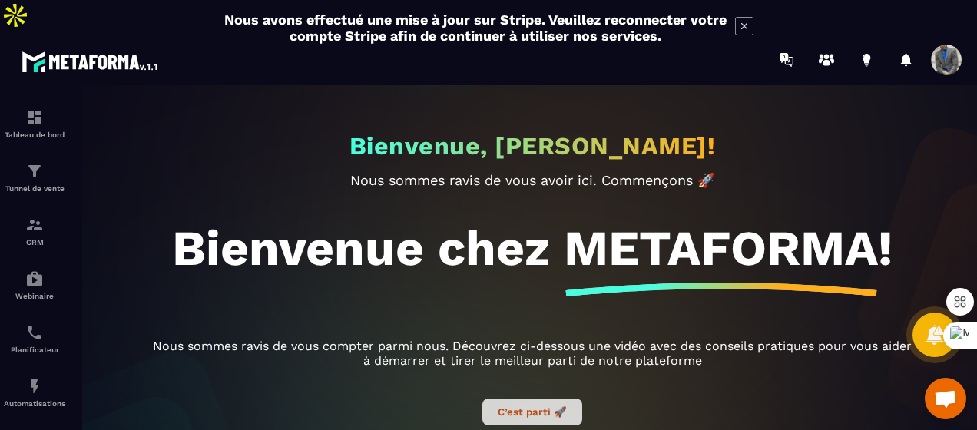
click at [521, 399] on button "C’est parti 🚀" at bounding box center [532, 412] width 100 height 27
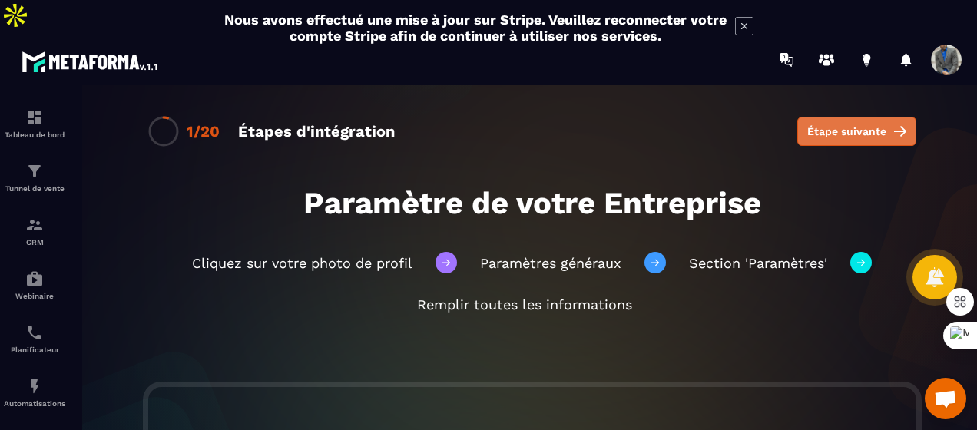
click at [807, 124] on span "Étape suivante" at bounding box center [846, 131] width 79 height 15
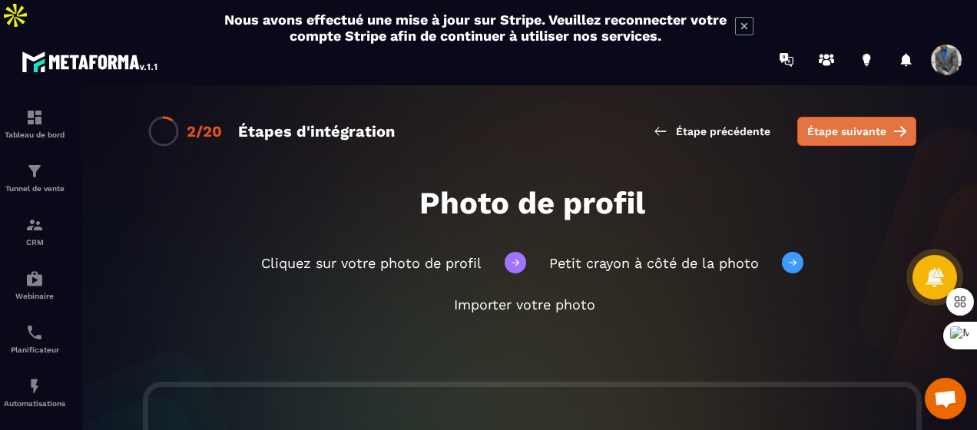
click at [807, 124] on span "Étape suivante" at bounding box center [846, 131] width 79 height 15
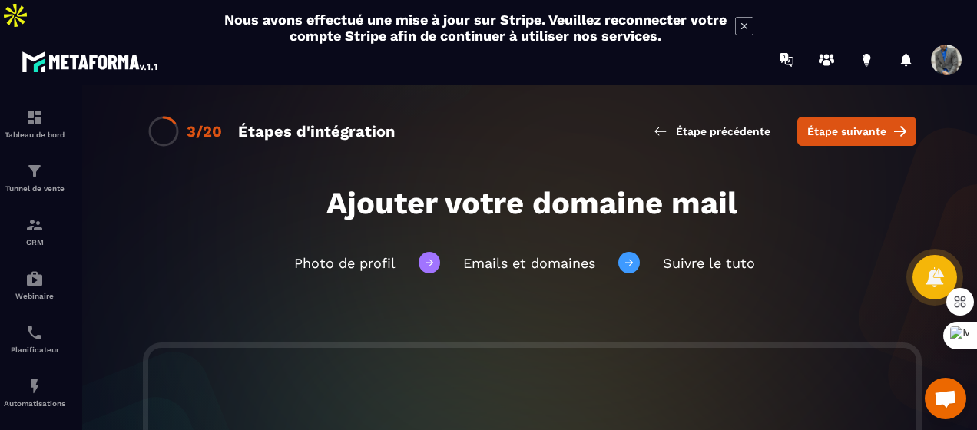
click at [941, 390] on span "Ouvrir le chat" at bounding box center [945, 400] width 25 height 20
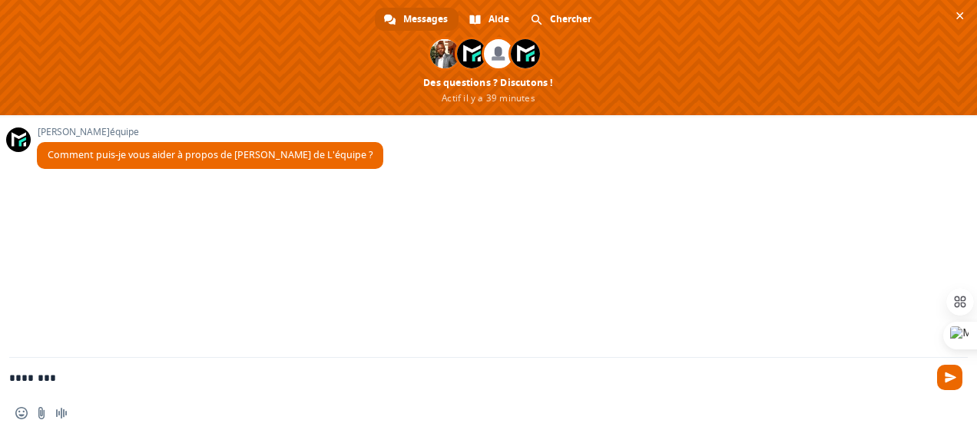
type textarea "********"
type textarea "***"
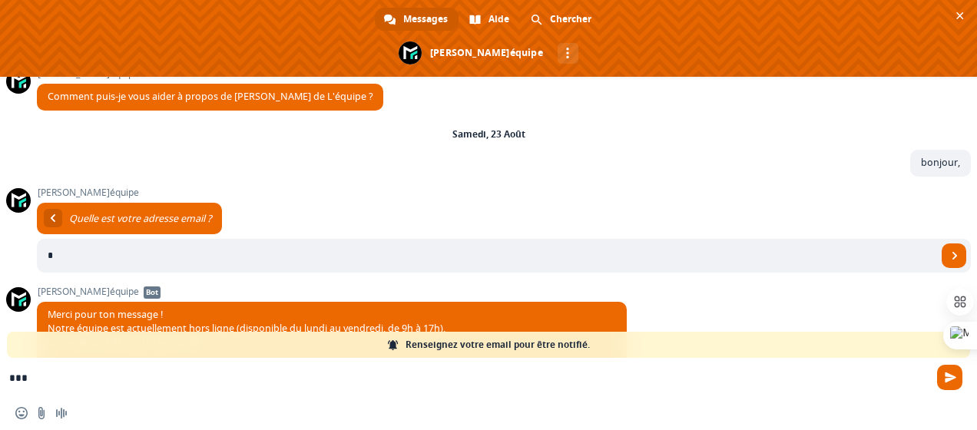
scroll to position [92, 0]
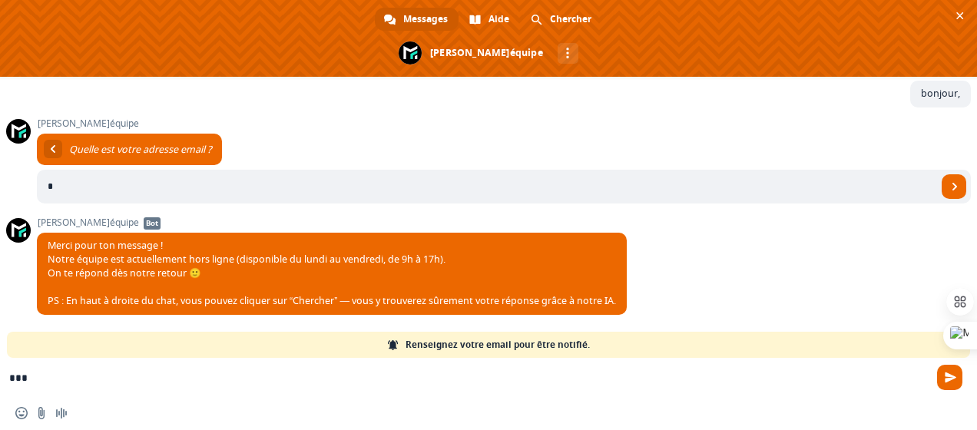
type input "*"
type input "**********"
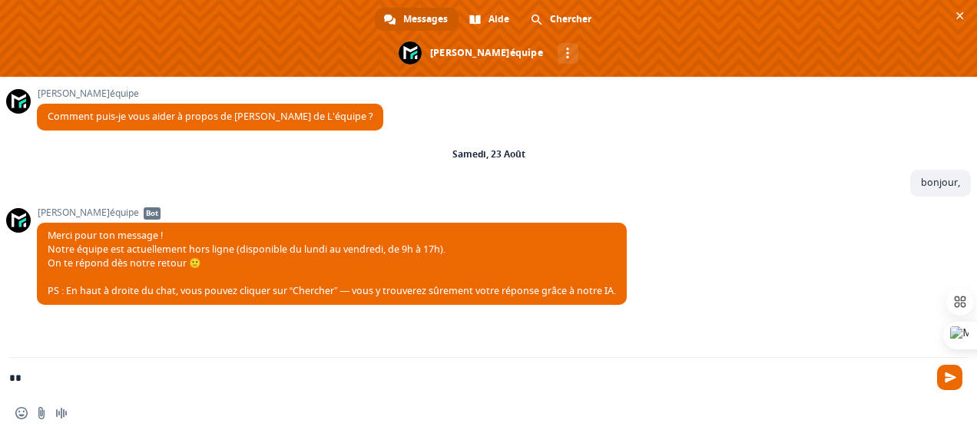
type textarea "*"
click at [962, 13] on span "Fermer le chat" at bounding box center [960, 16] width 8 height 10
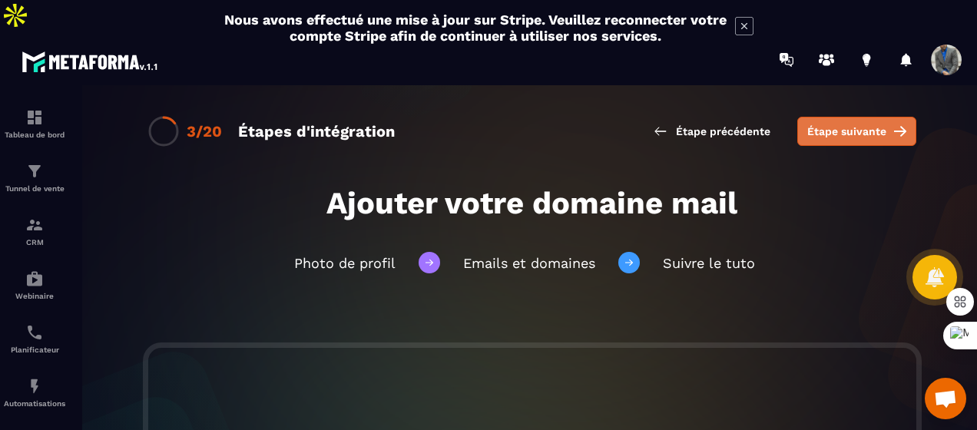
click at [827, 124] on span "Étape suivante" at bounding box center [846, 131] width 79 height 15
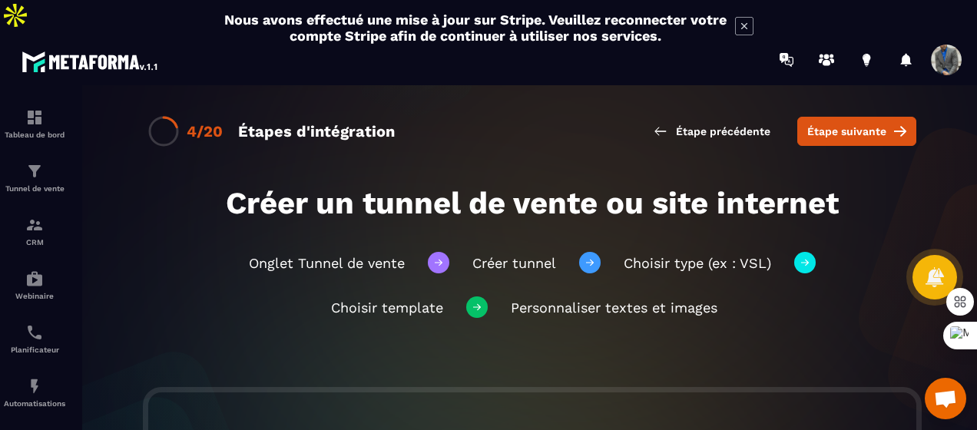
click at [827, 124] on span "Étape suivante" at bounding box center [846, 131] width 79 height 15
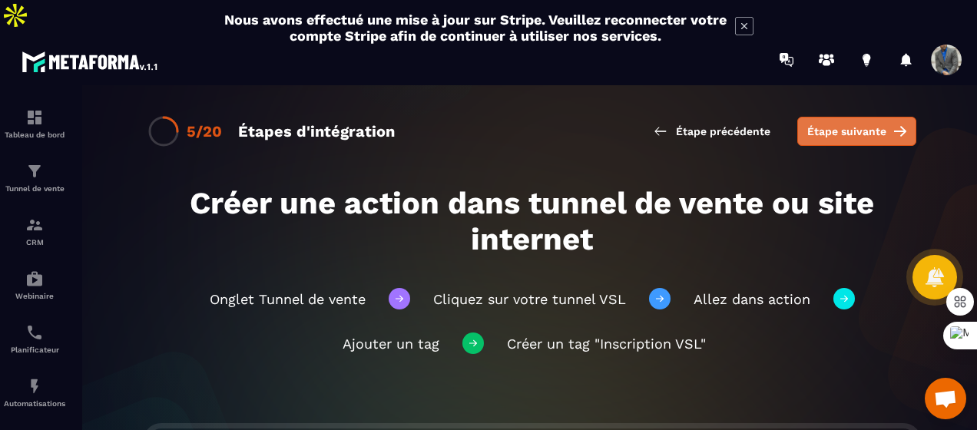
click at [837, 124] on span "Étape suivante" at bounding box center [846, 131] width 79 height 15
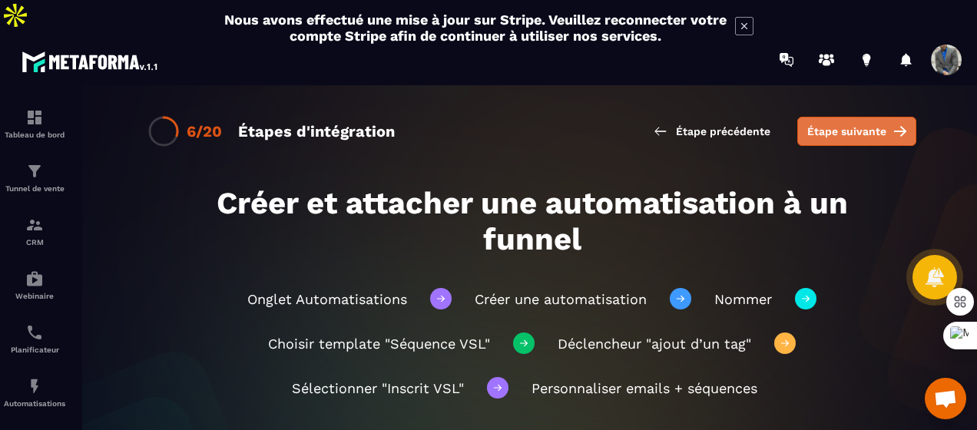
click at [850, 124] on span "Étape suivante" at bounding box center [846, 131] width 79 height 15
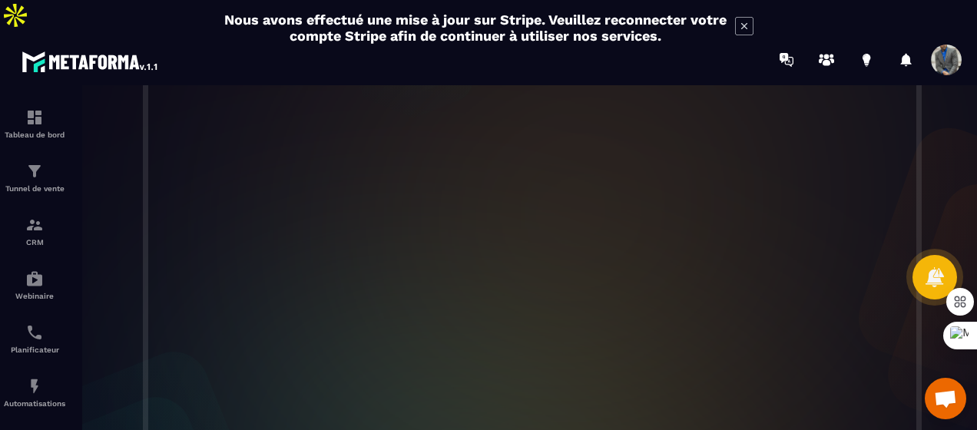
scroll to position [376, 0]
